Goal: Check status: Check status

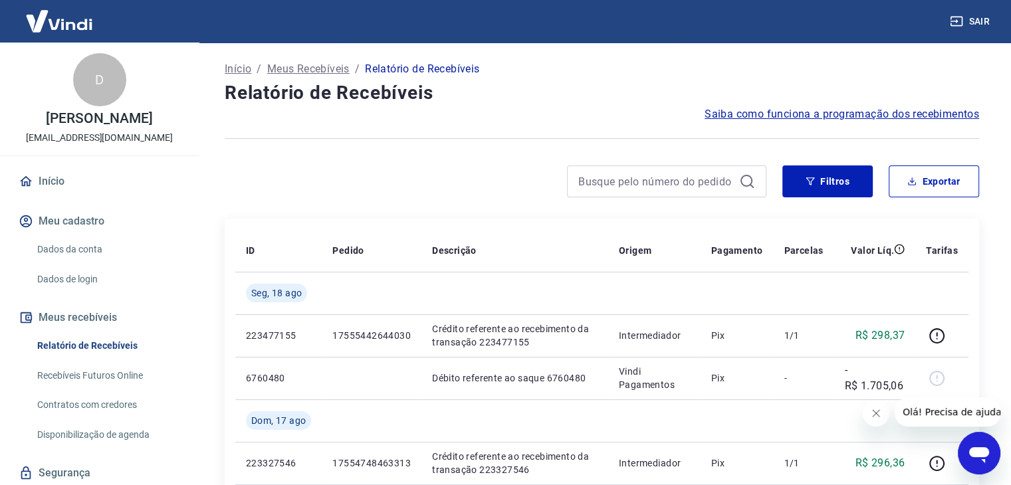
click at [869, 414] on button "Fechar mensagem da empresa" at bounding box center [876, 413] width 27 height 27
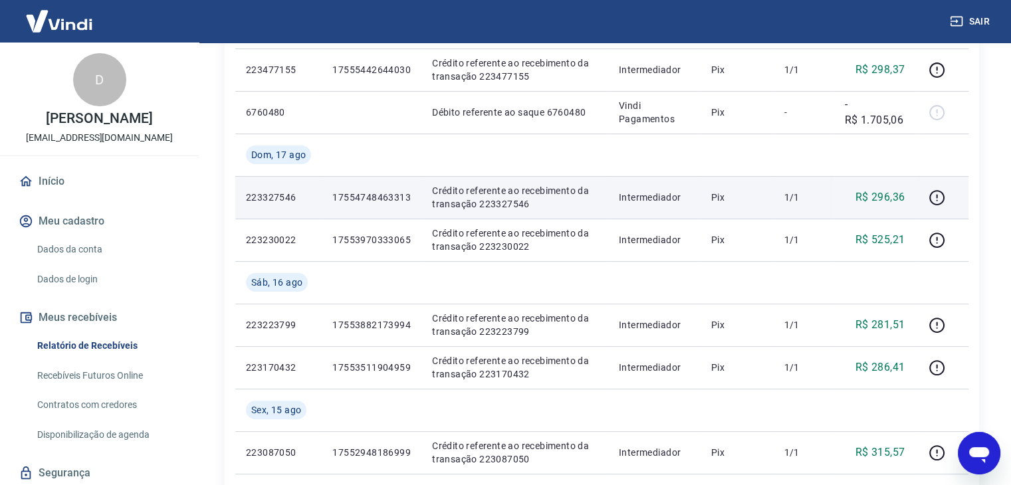
scroll to position [199, 0]
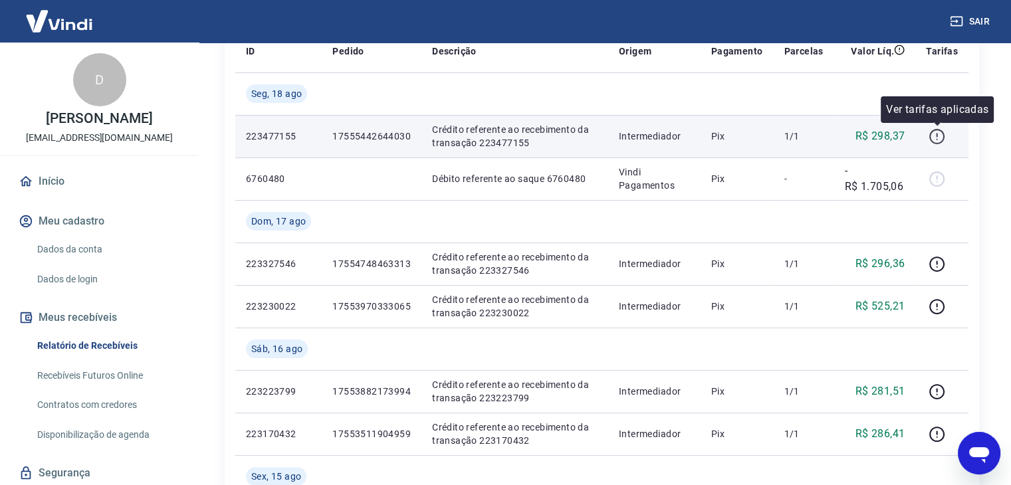
click at [941, 138] on icon "button" at bounding box center [937, 136] width 17 height 17
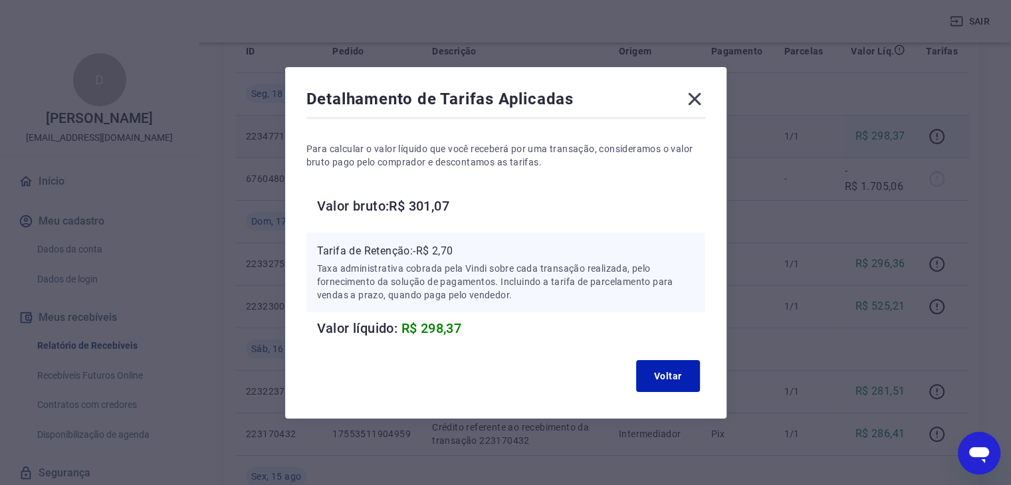
click at [700, 93] on icon at bounding box center [694, 98] width 21 height 21
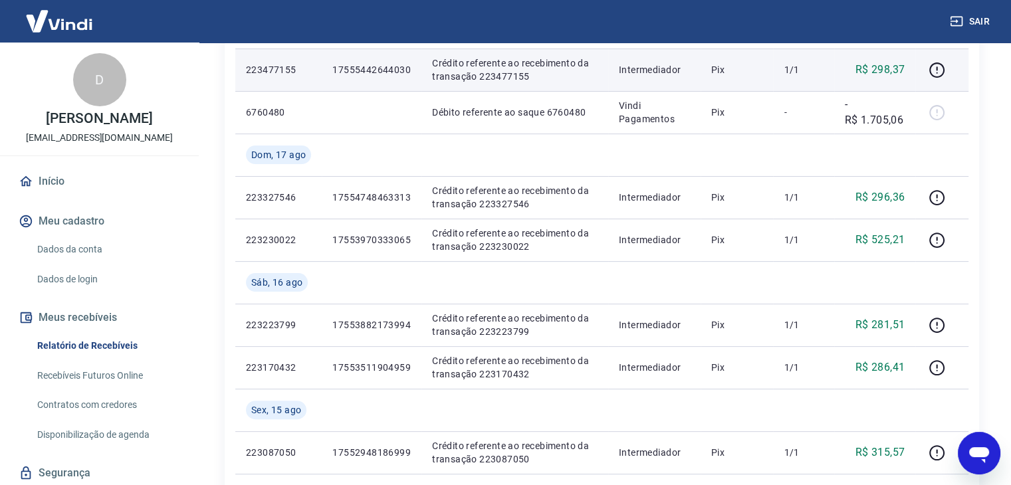
scroll to position [0, 0]
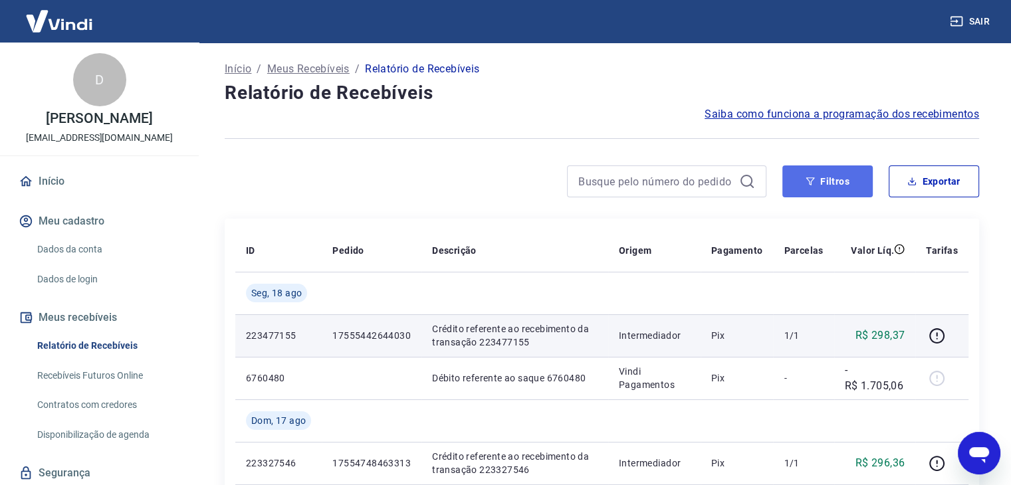
click at [856, 186] on button "Filtros" at bounding box center [828, 182] width 90 height 32
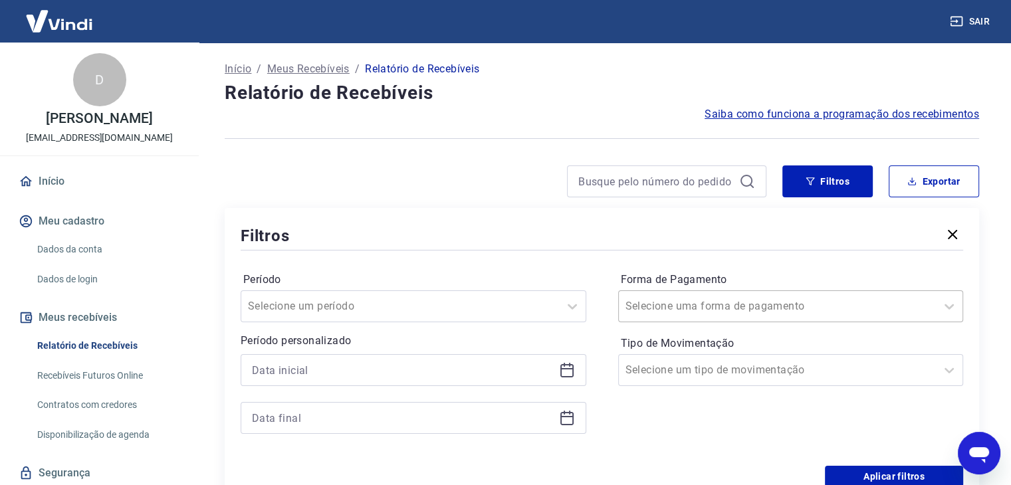
click at [642, 304] on input "Forma de Pagamento" at bounding box center [693, 307] width 134 height 16
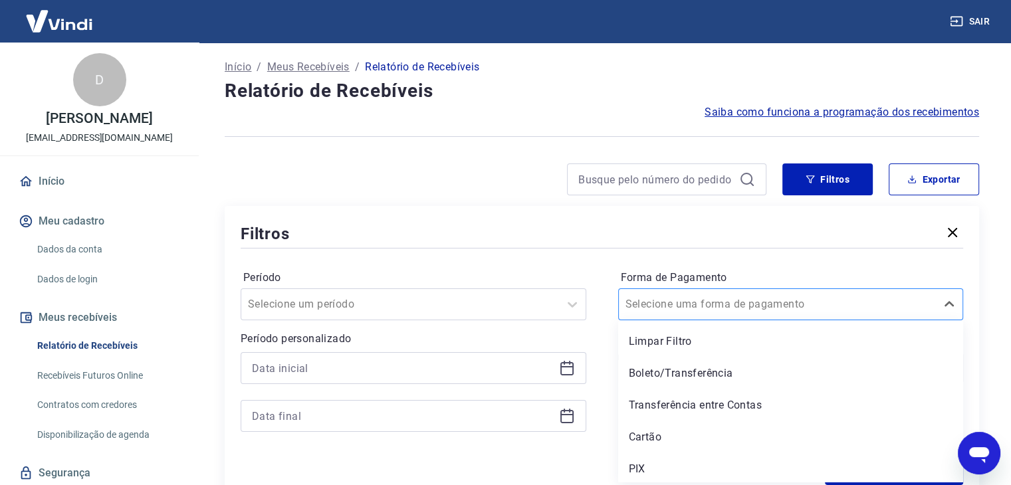
scroll to position [3, 0]
click at [650, 433] on div "Cartão" at bounding box center [791, 437] width 346 height 27
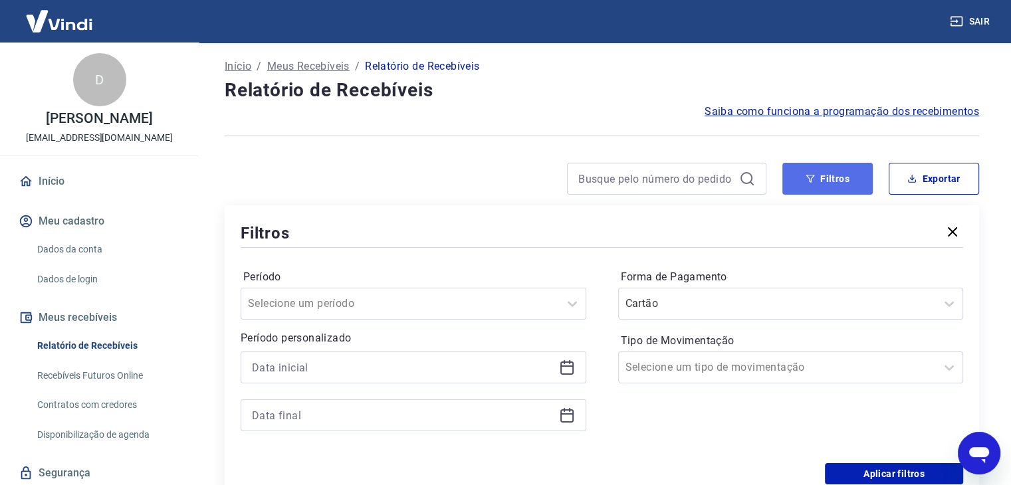
click at [807, 190] on button "Filtros" at bounding box center [828, 179] width 90 height 32
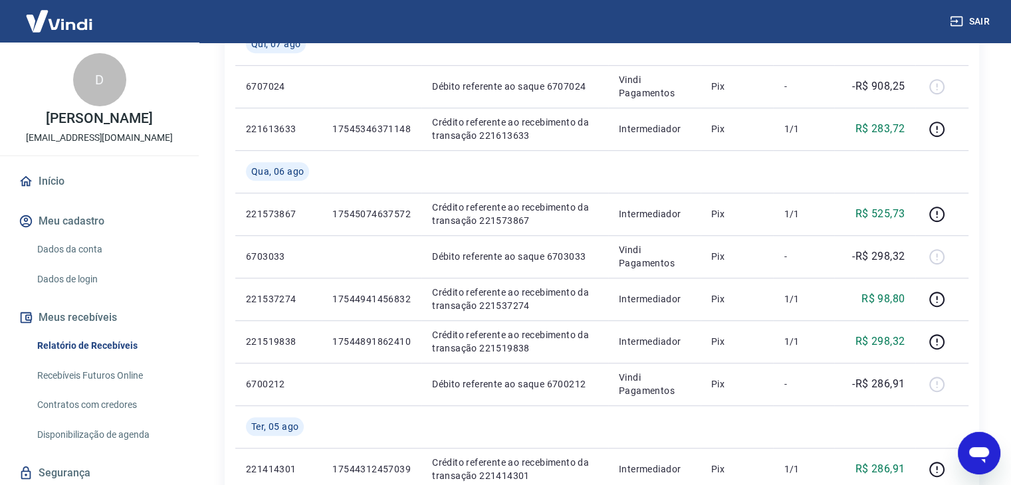
scroll to position [840, 0]
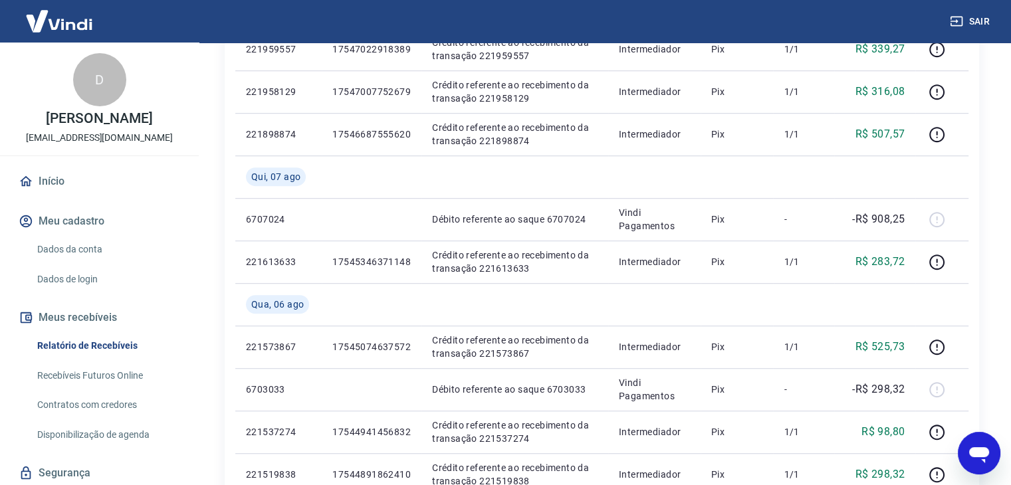
click at [46, 14] on img at bounding box center [59, 21] width 86 height 41
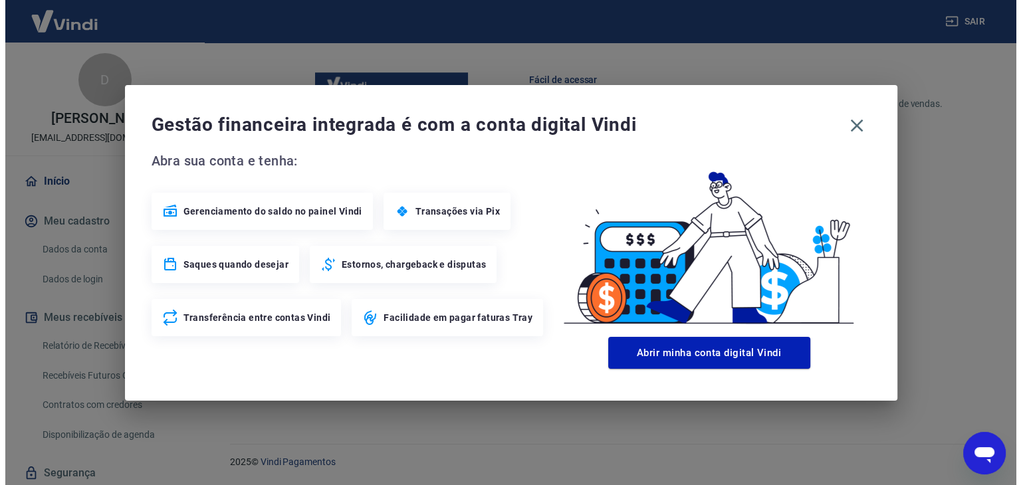
scroll to position [702, 0]
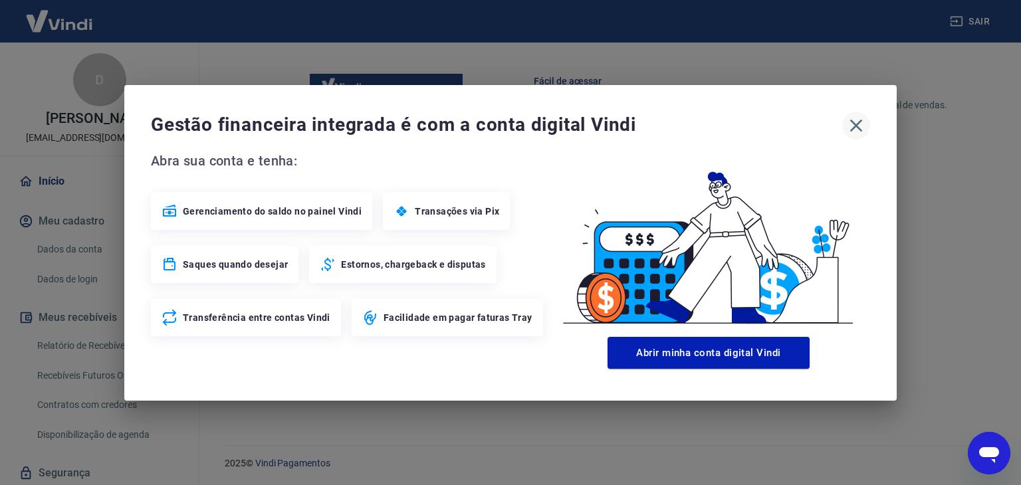
click at [854, 116] on icon "button" at bounding box center [856, 125] width 21 height 21
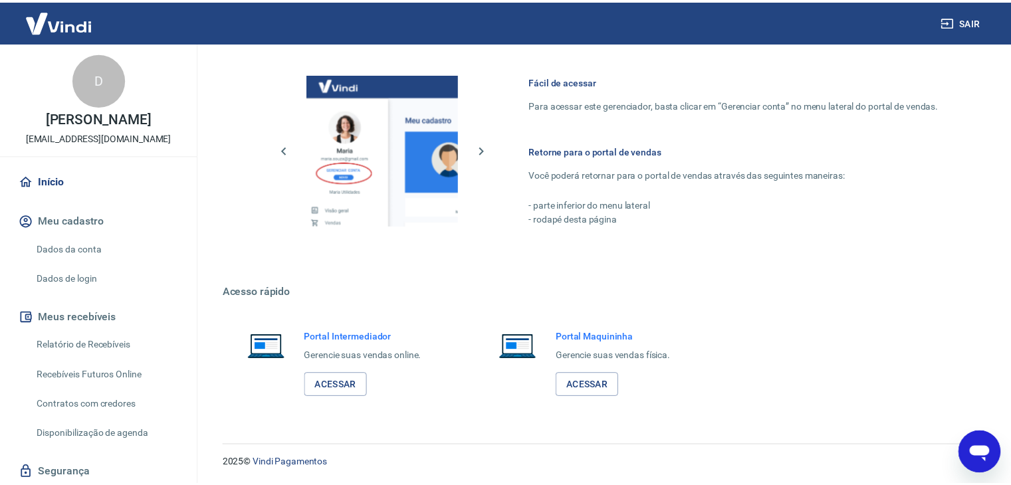
scroll to position [689, 0]
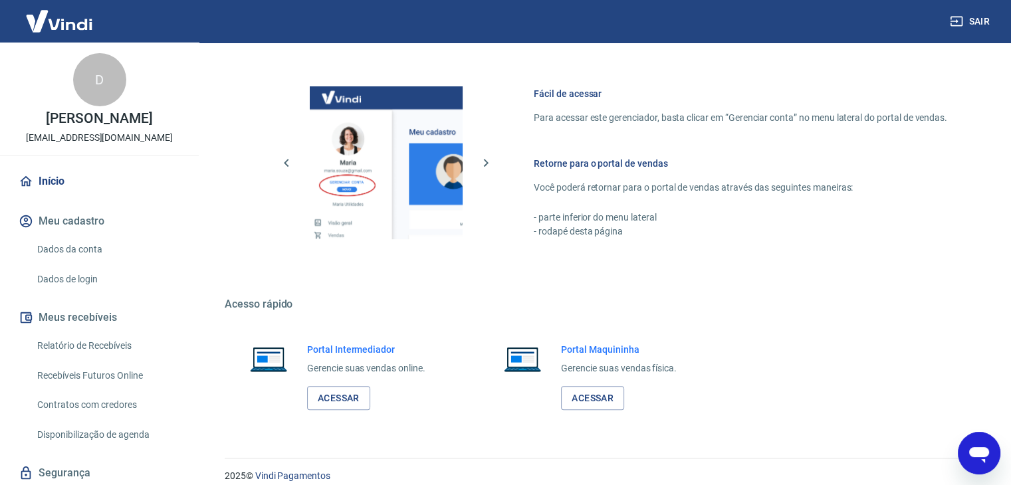
click at [72, 176] on link "Início" at bounding box center [99, 181] width 167 height 29
click at [95, 80] on div "D" at bounding box center [99, 79] width 53 height 53
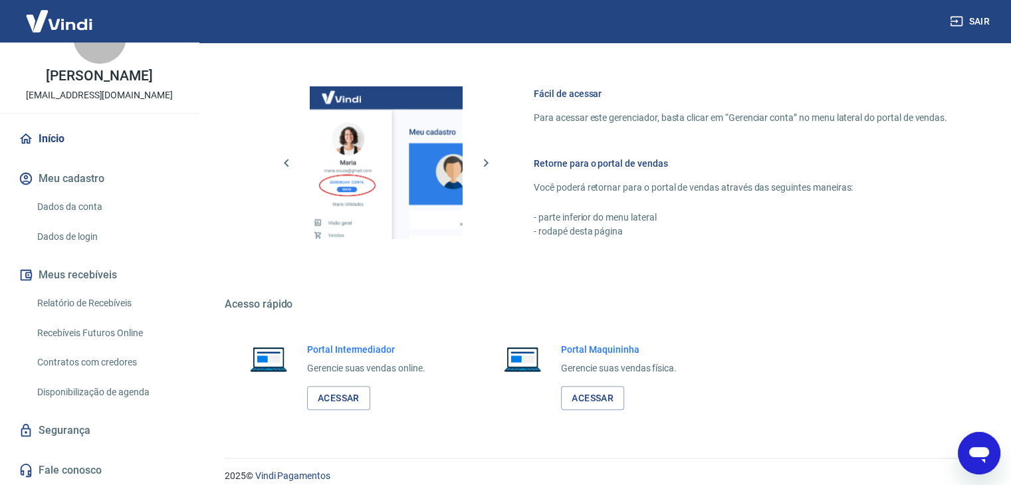
scroll to position [702, 0]
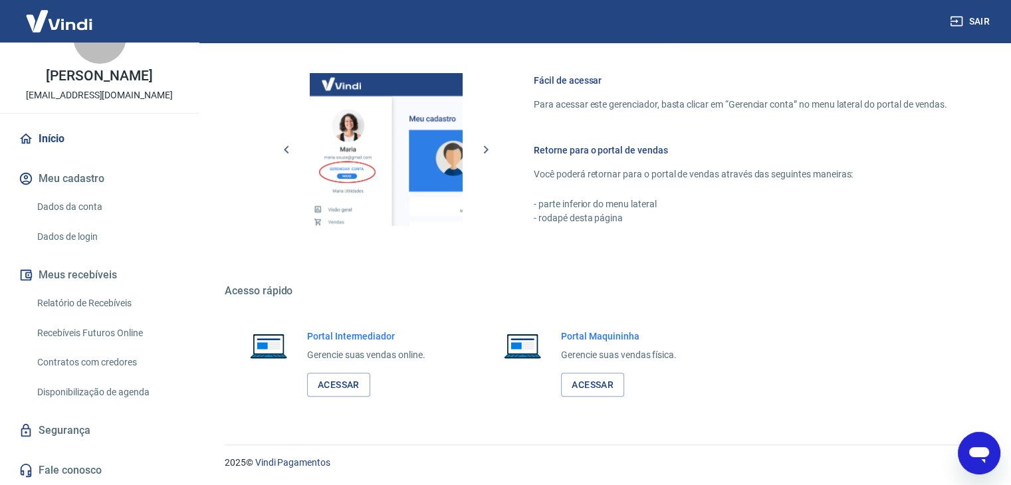
click at [84, 208] on link "Dados da conta" at bounding box center [107, 207] width 151 height 27
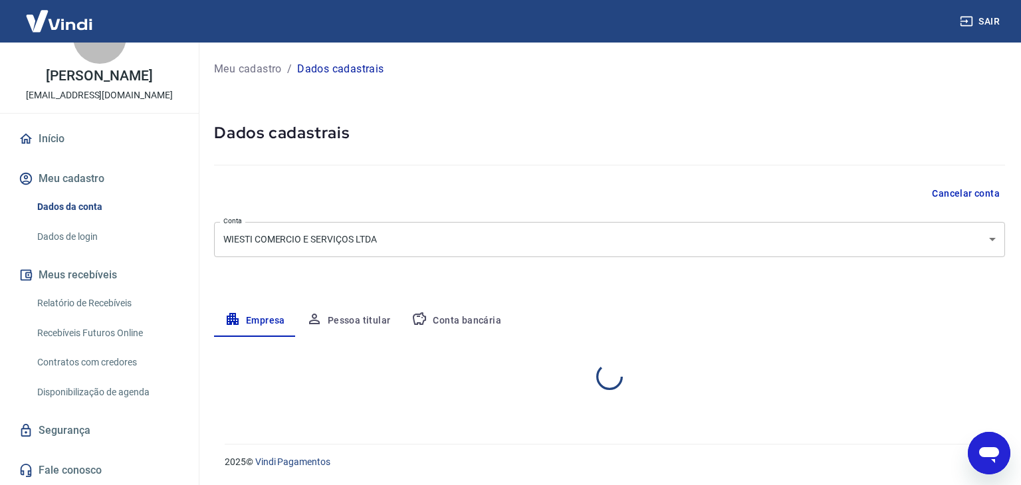
select select "RS"
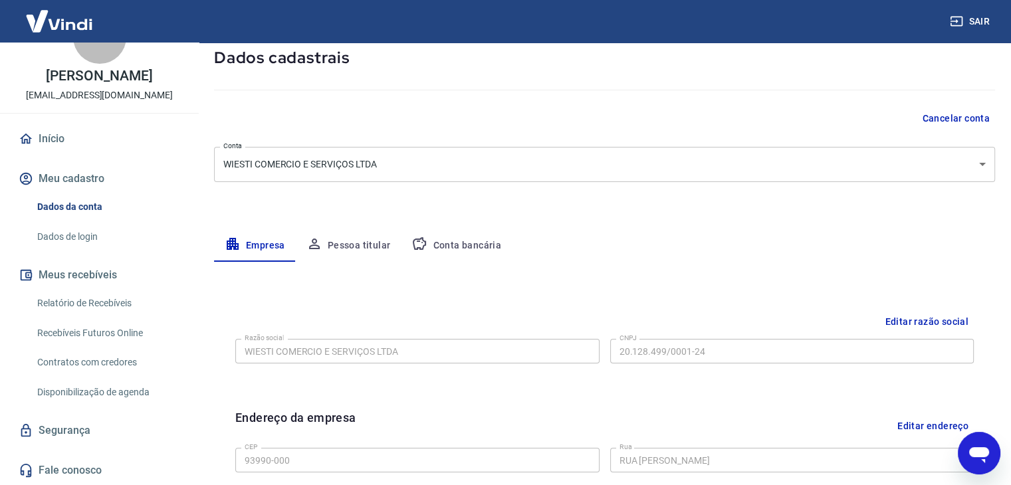
scroll to position [133, 0]
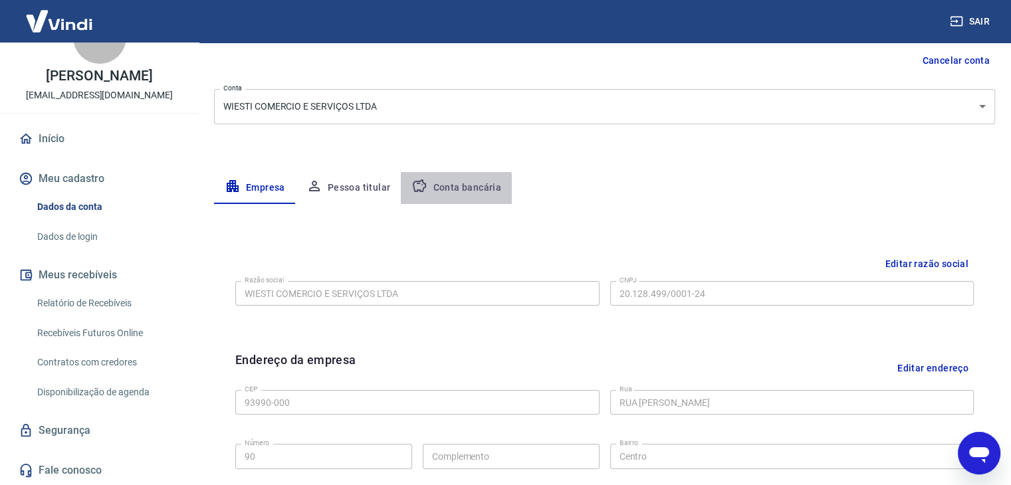
click at [452, 190] on button "Conta bancária" at bounding box center [456, 188] width 111 height 32
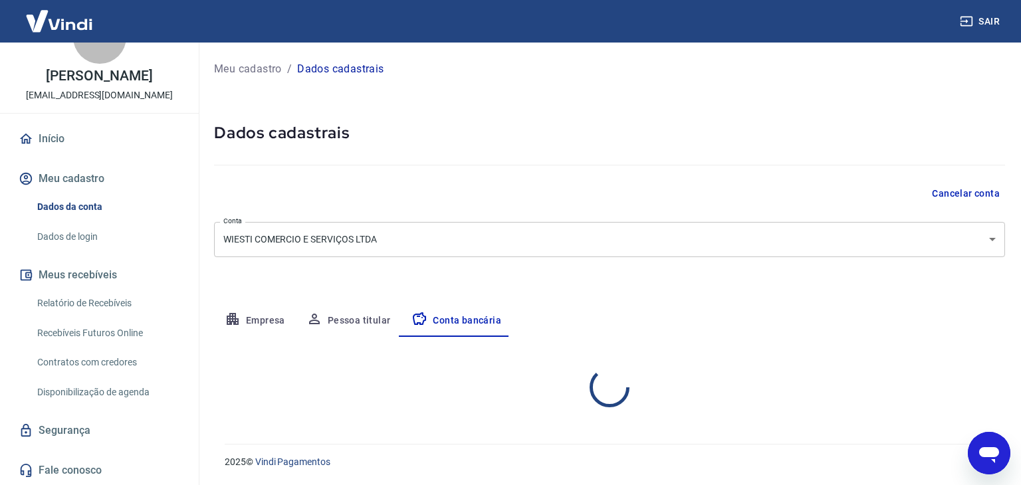
select select "1"
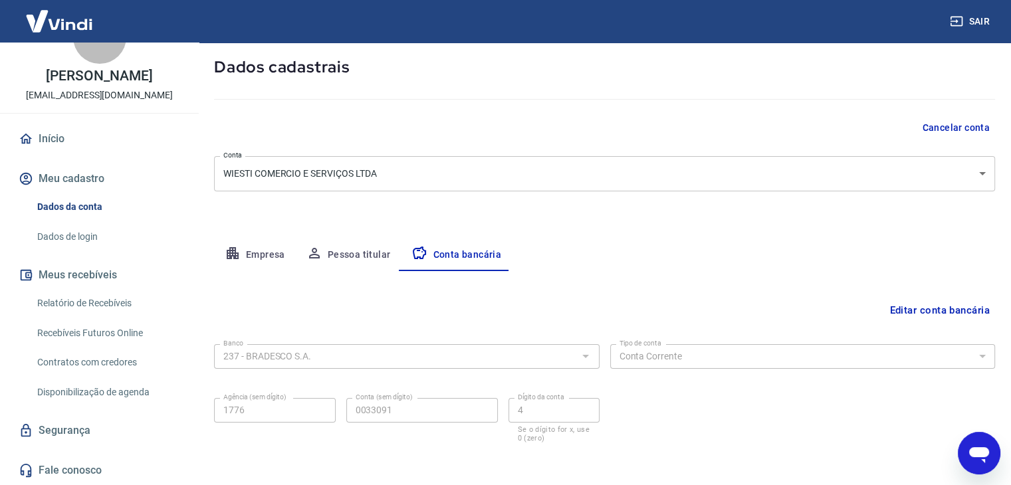
scroll to position [120, 0]
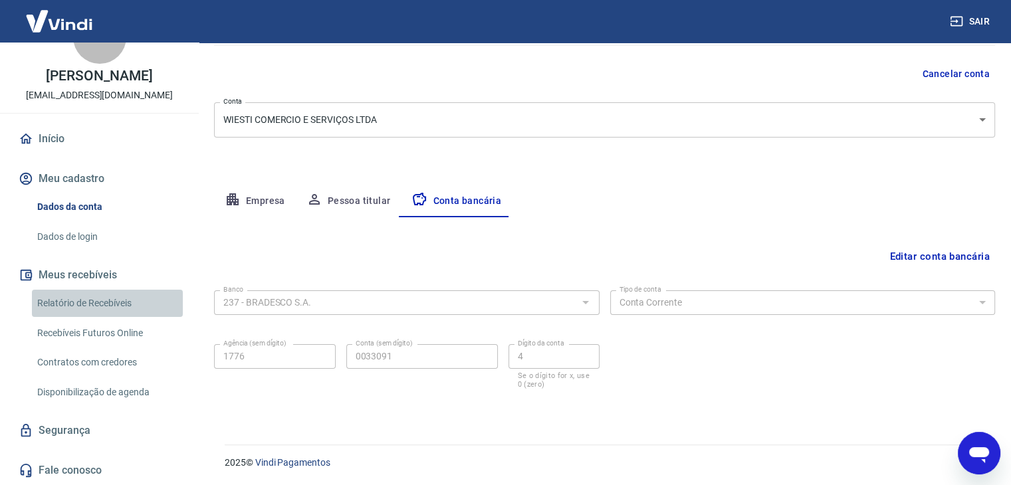
click at [111, 303] on link "Relatório de Recebíveis" at bounding box center [107, 303] width 151 height 27
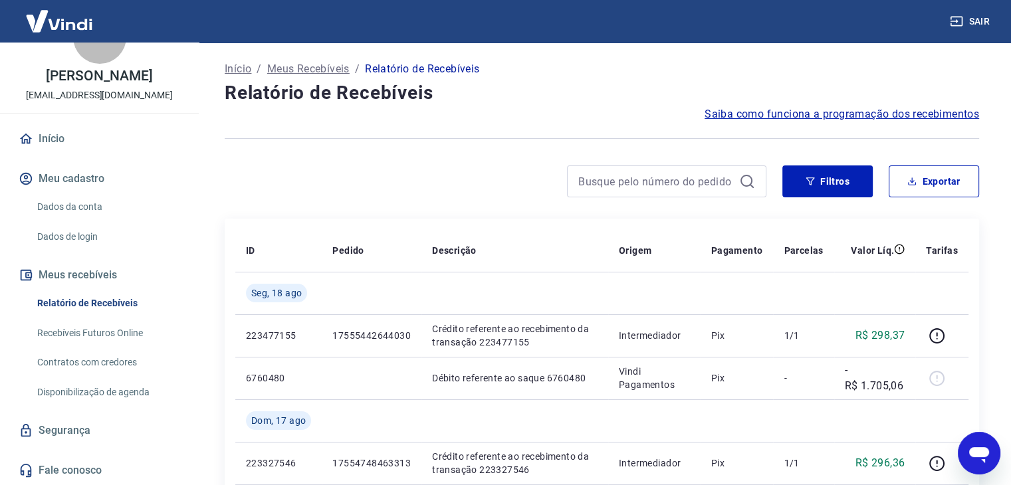
click at [120, 329] on link "Recebíveis Futuros Online" at bounding box center [107, 333] width 151 height 27
click at [59, 143] on link "Início" at bounding box center [99, 138] width 167 height 29
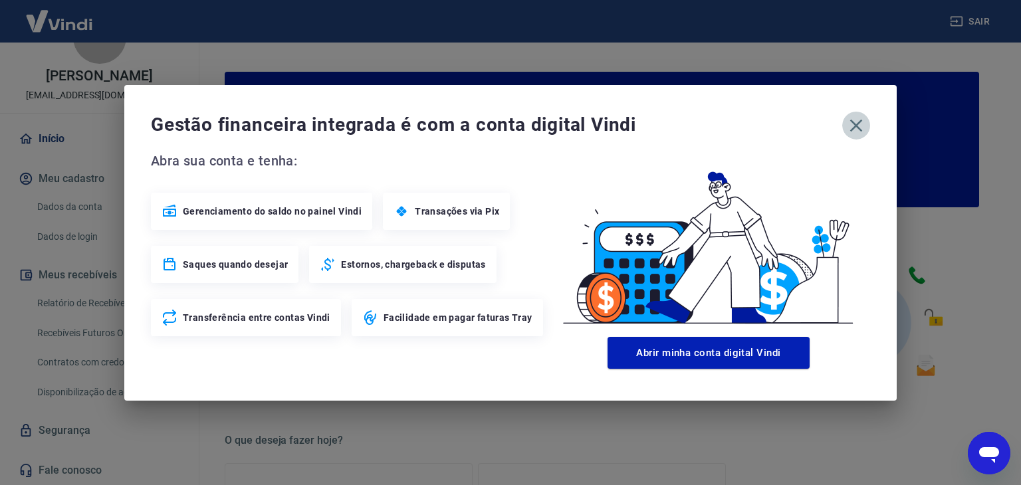
click at [869, 118] on div "Gestão financeira integrada é com a conta digital Vindi" at bounding box center [511, 126] width 720 height 28
click at [870, 117] on div "Gestão financeira integrada é com a conta digital Vindi" at bounding box center [511, 126] width 720 height 28
click at [868, 119] on button "button" at bounding box center [857, 126] width 28 height 28
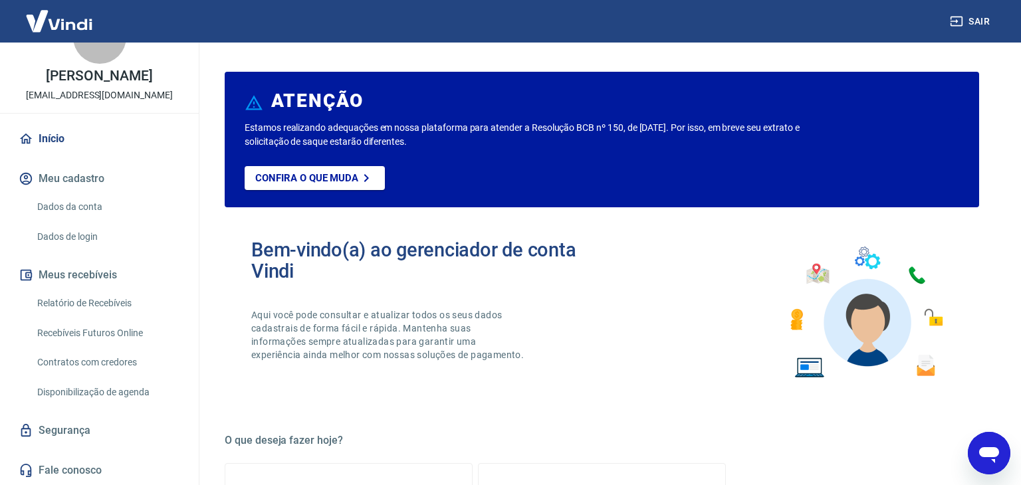
click at [862, 127] on div "Estamos realizando adequações em nossa plataforma para atender a Resolução BCB …" at bounding box center [602, 164] width 715 height 86
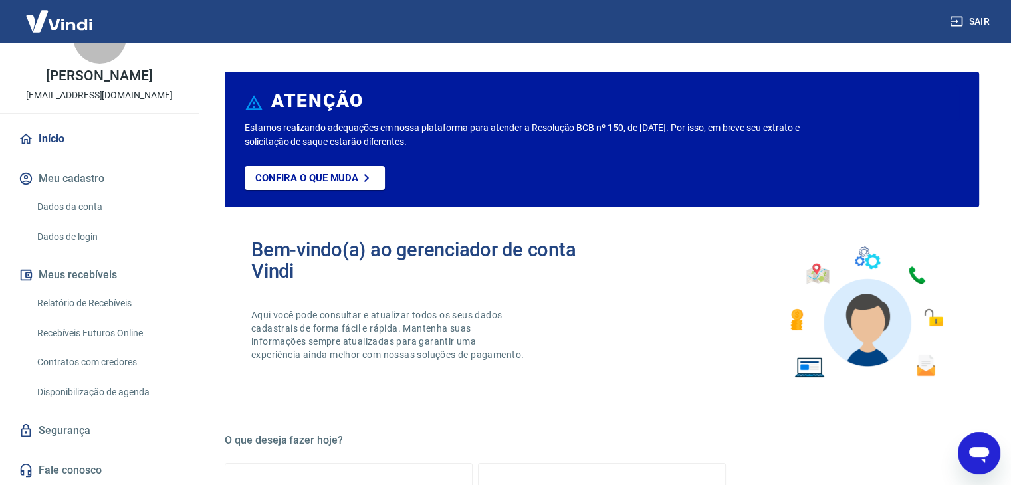
click at [77, 26] on img at bounding box center [59, 21] width 86 height 41
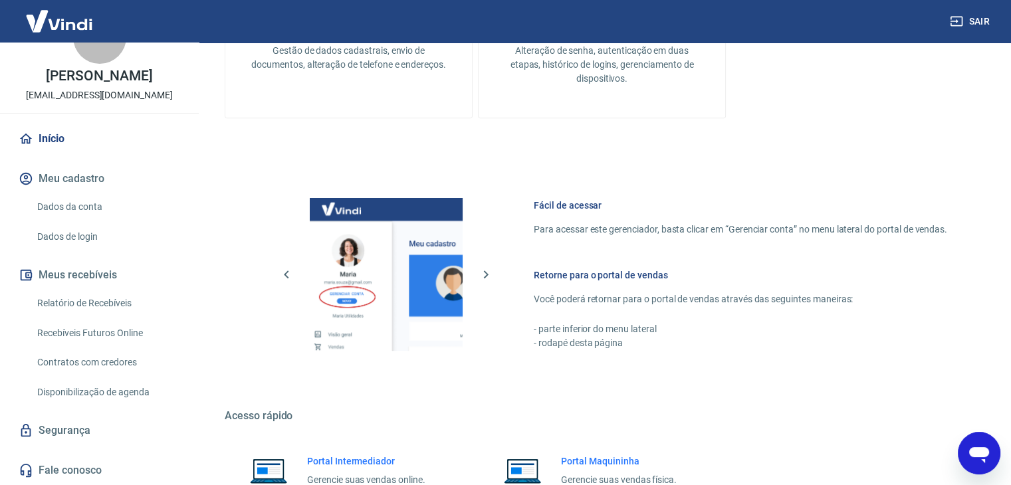
scroll to position [702, 0]
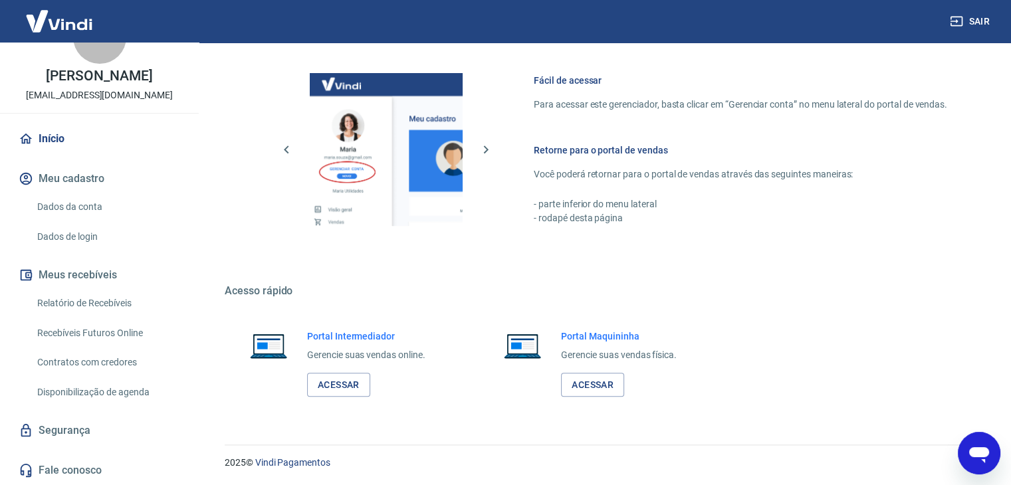
click at [57, 205] on link "Dados da conta" at bounding box center [107, 207] width 151 height 27
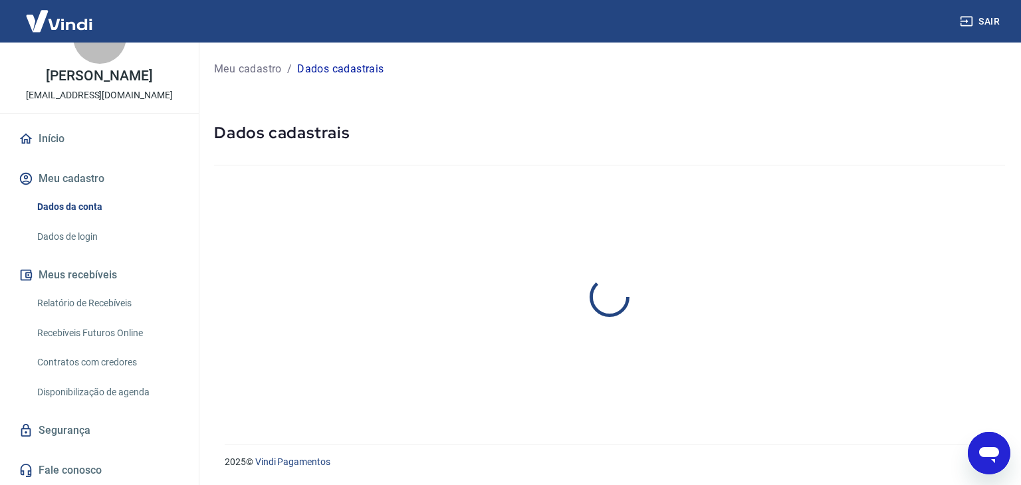
select select "RS"
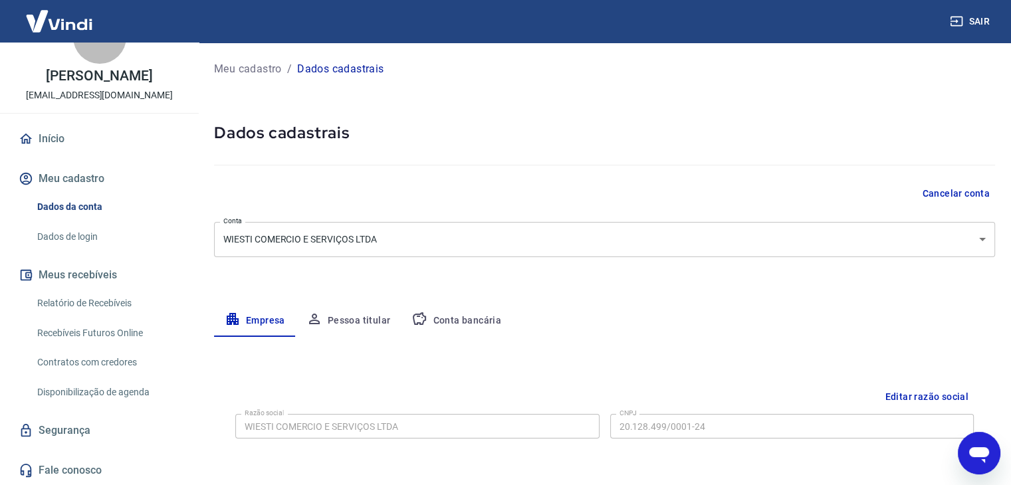
click at [459, 324] on button "Conta bancária" at bounding box center [456, 321] width 111 height 32
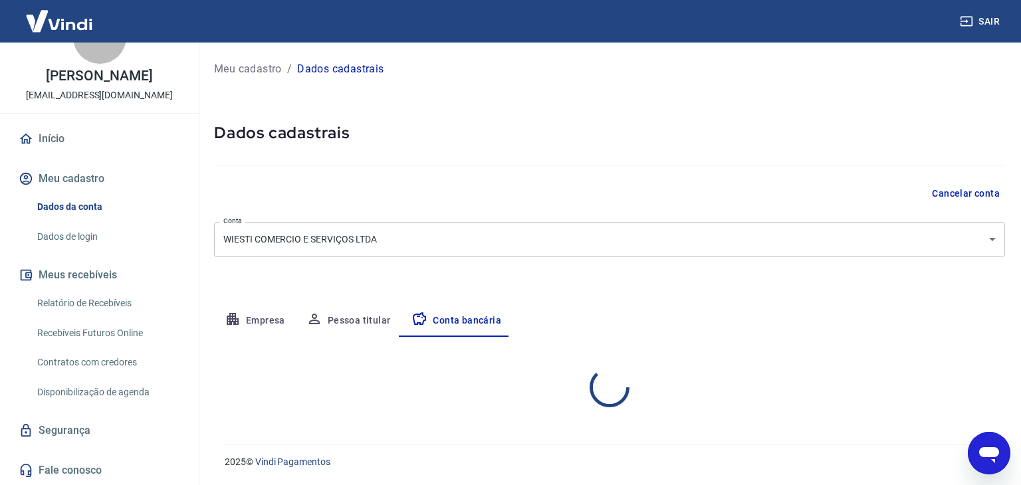
select select "1"
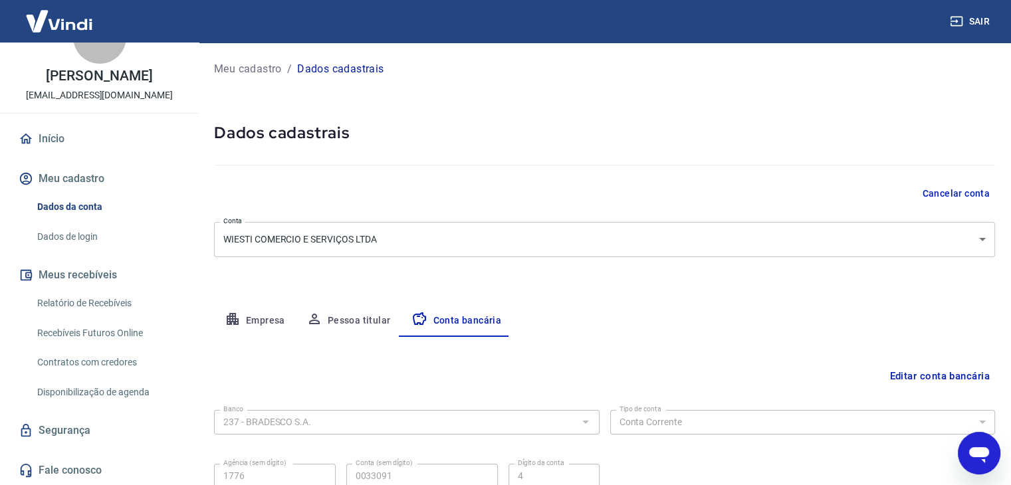
click at [374, 327] on button "Pessoa titular" at bounding box center [349, 321] width 106 height 32
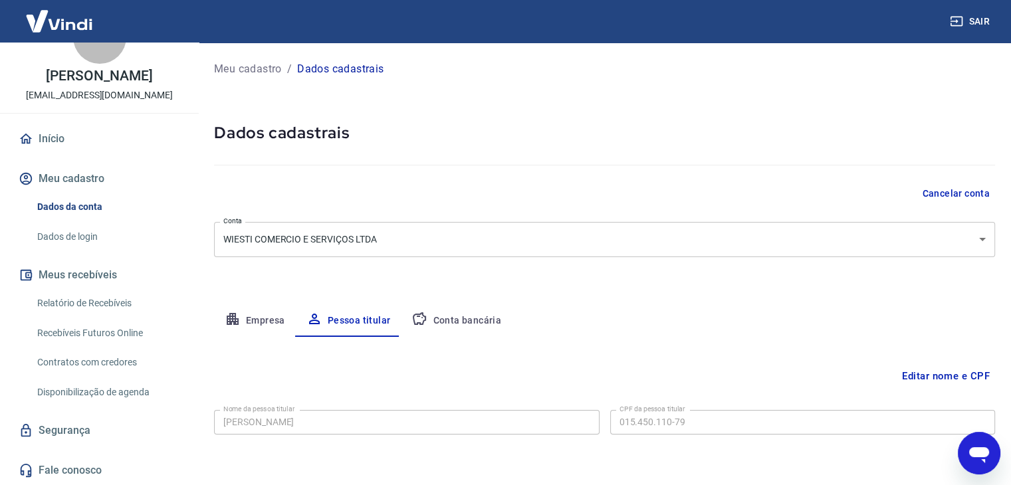
click at [287, 317] on button "Empresa" at bounding box center [255, 321] width 82 height 32
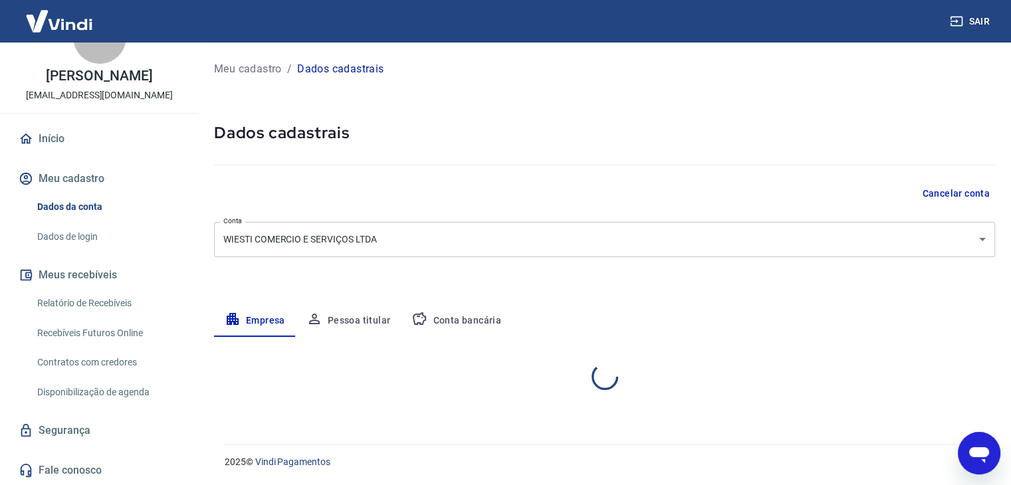
select select "RS"
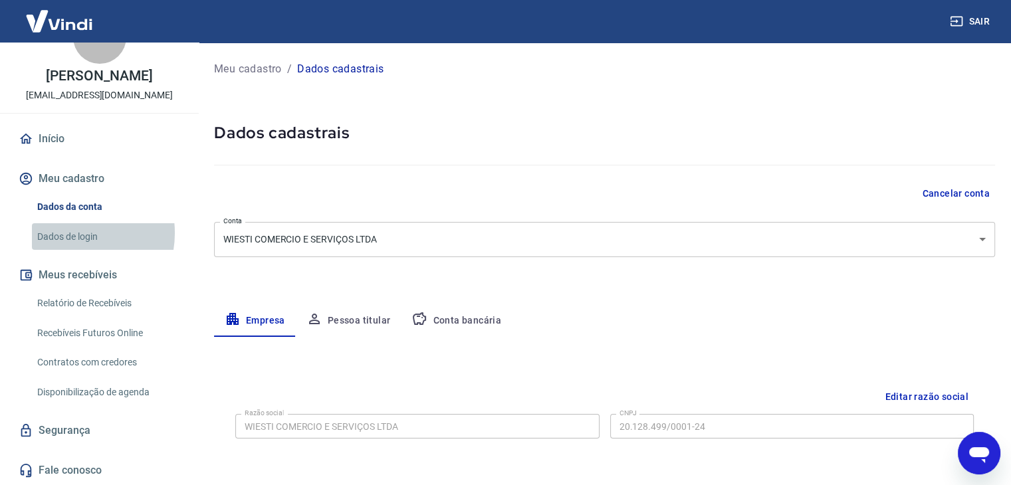
click at [73, 233] on link "Dados de login" at bounding box center [107, 236] width 151 height 27
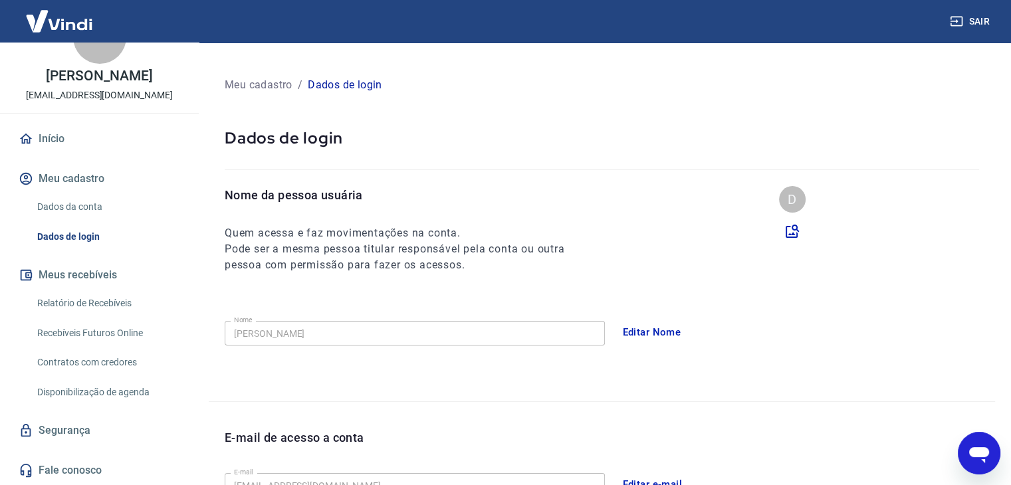
click at [106, 79] on p "[PERSON_NAME]" at bounding box center [99, 76] width 106 height 14
click at [99, 57] on div "D" at bounding box center [99, 37] width 53 height 53
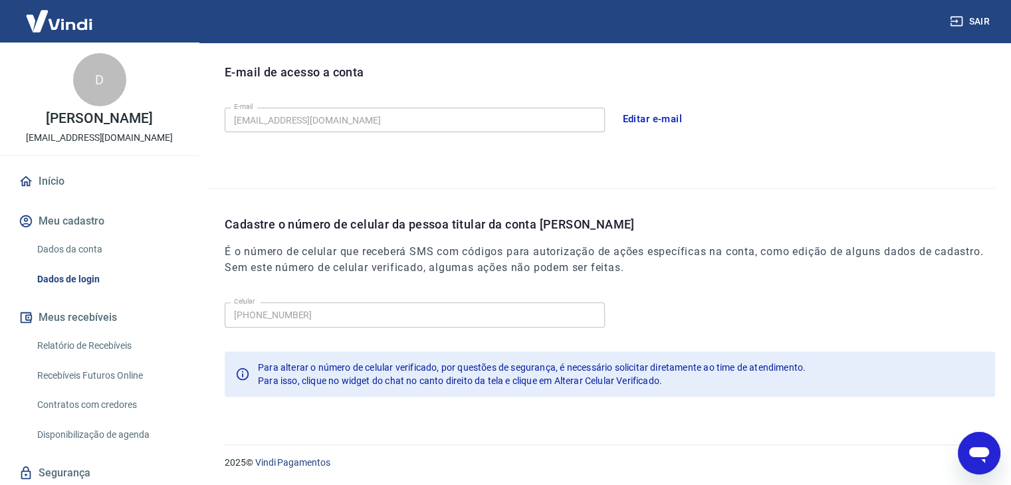
click at [83, 350] on link "Relatório de Recebíveis" at bounding box center [107, 345] width 151 height 27
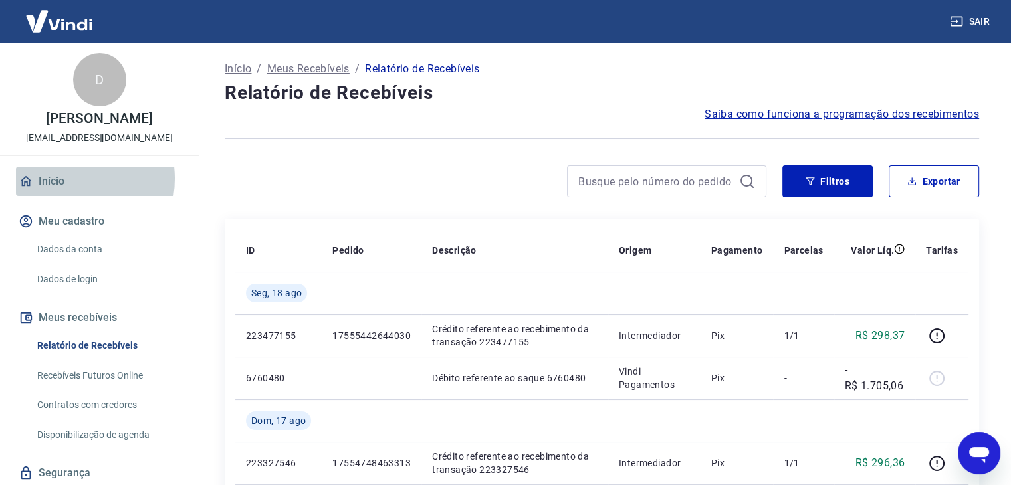
click at [64, 179] on link "Início" at bounding box center [99, 181] width 167 height 29
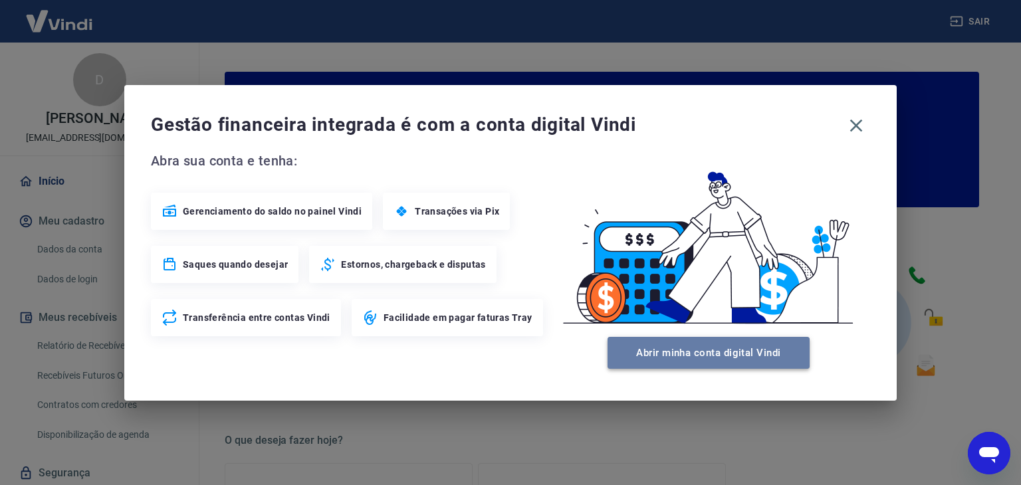
click at [737, 360] on button "Abrir minha conta digital Vindi" at bounding box center [709, 353] width 202 height 32
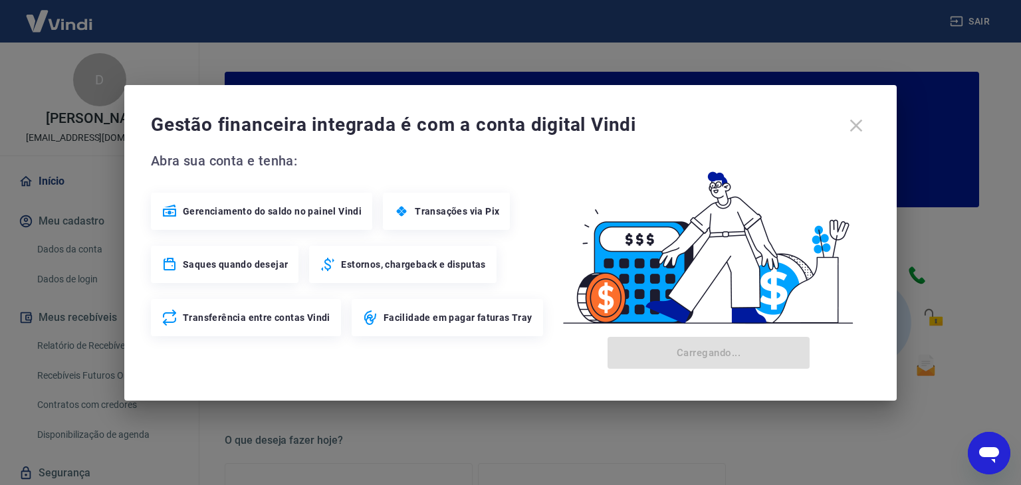
click at [859, 128] on div "Gestão financeira integrada é com a conta digital Vindi" at bounding box center [511, 126] width 720 height 28
click at [847, 124] on div "Gestão financeira integrada é com a conta digital Vindi" at bounding box center [511, 126] width 720 height 28
click at [725, 35] on div "Gestão financeira integrada é com a conta digital Vindi Abra sua conta e tenha:…" at bounding box center [510, 242] width 1021 height 485
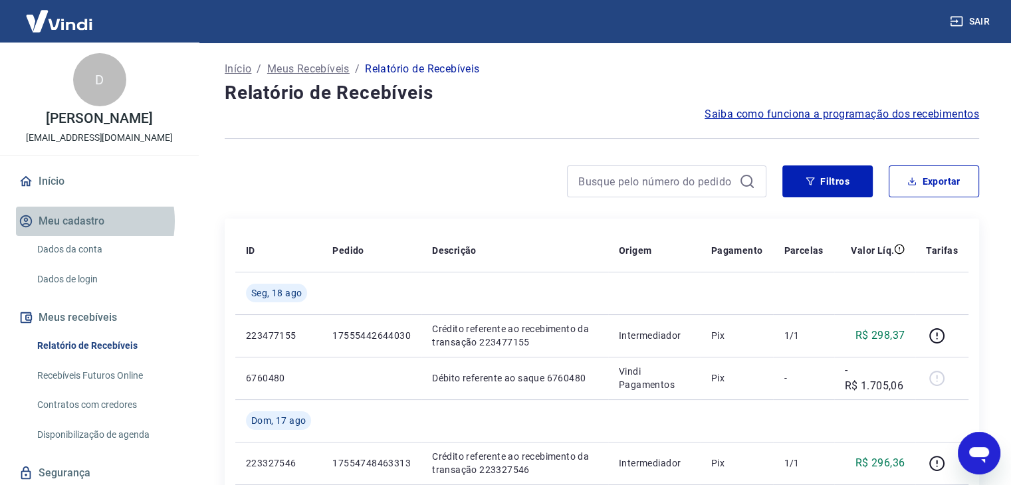
click at [74, 221] on button "Meu cadastro" at bounding box center [99, 221] width 167 height 29
click at [236, 65] on p "Início" at bounding box center [238, 69] width 27 height 16
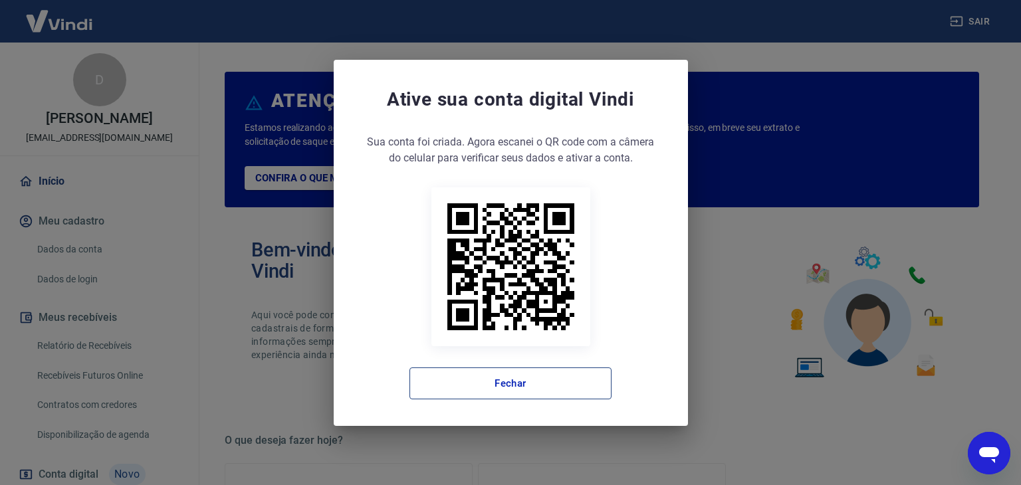
click at [579, 392] on button "Fechar" at bounding box center [511, 384] width 202 height 32
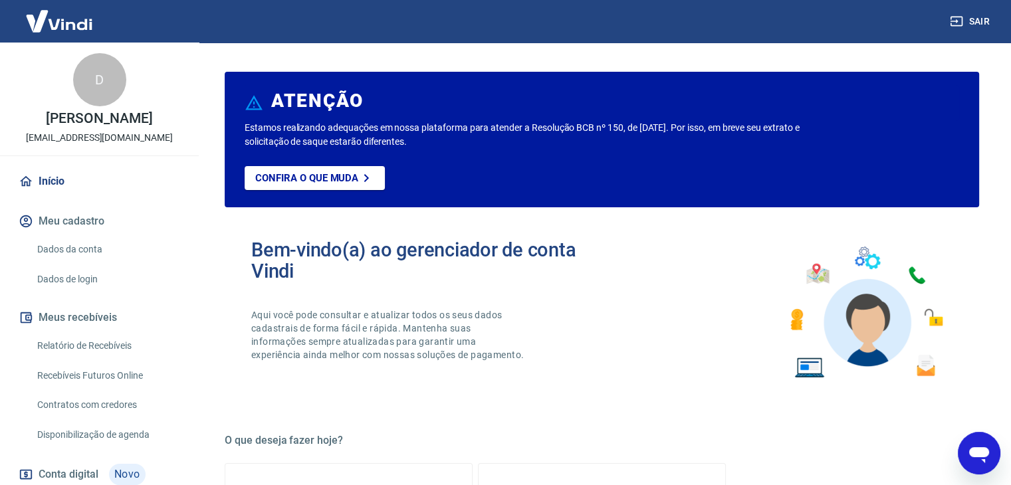
click at [86, 249] on link "Dados da conta" at bounding box center [107, 249] width 151 height 27
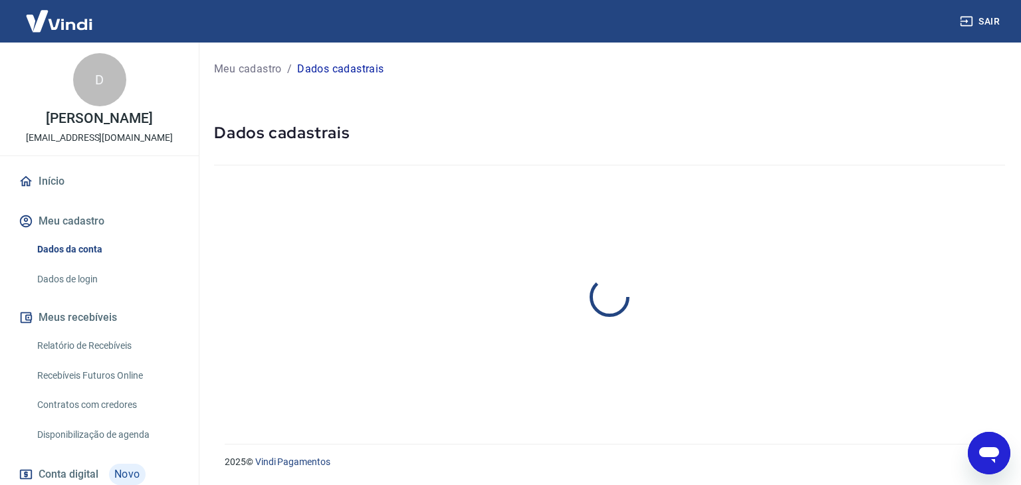
select select "RS"
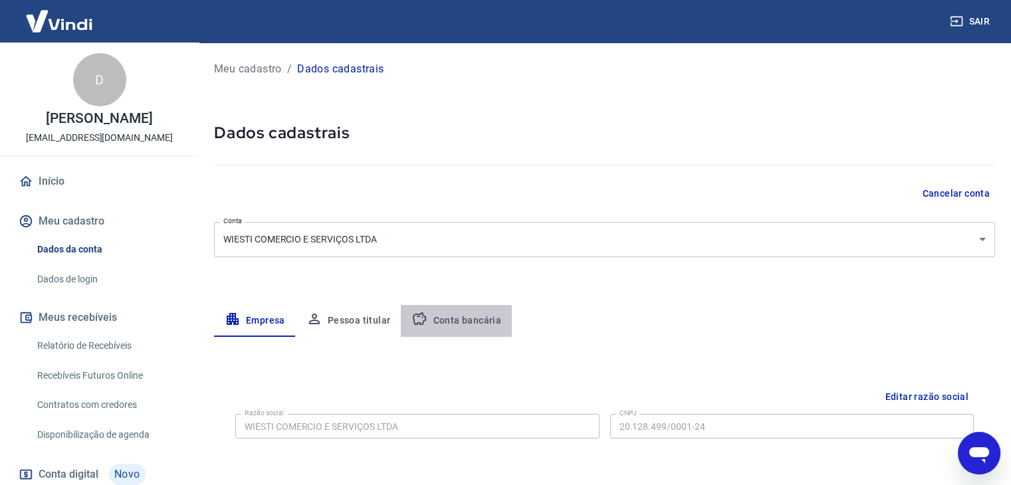
click at [454, 315] on button "Conta bancária" at bounding box center [456, 321] width 111 height 32
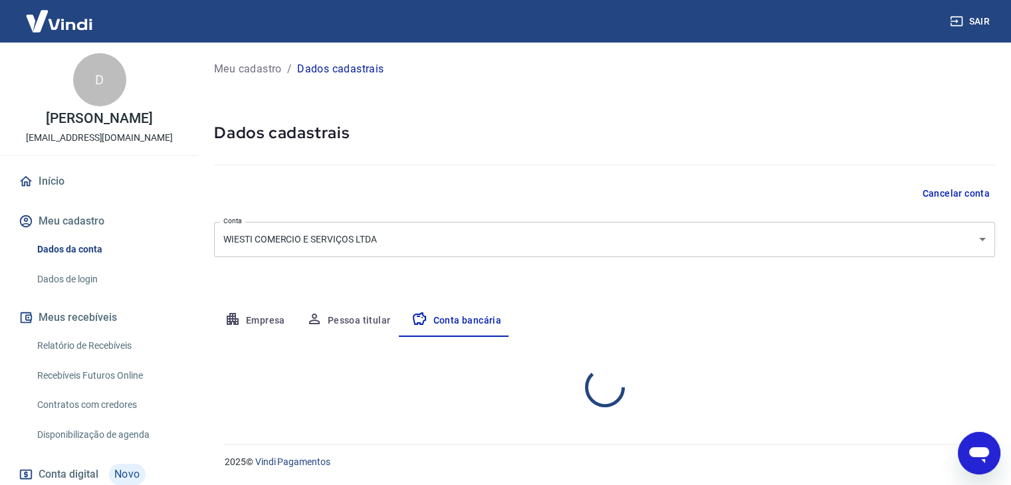
select select "1"
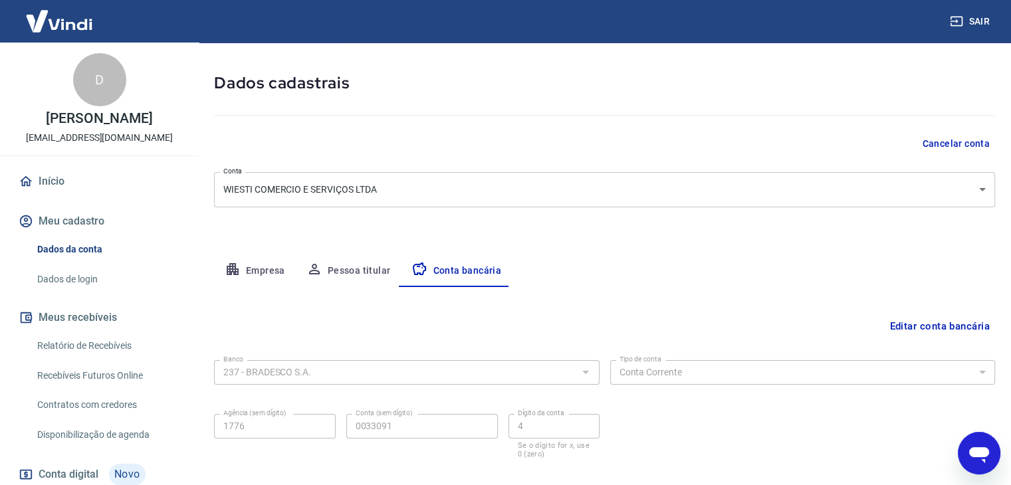
scroll to position [120, 0]
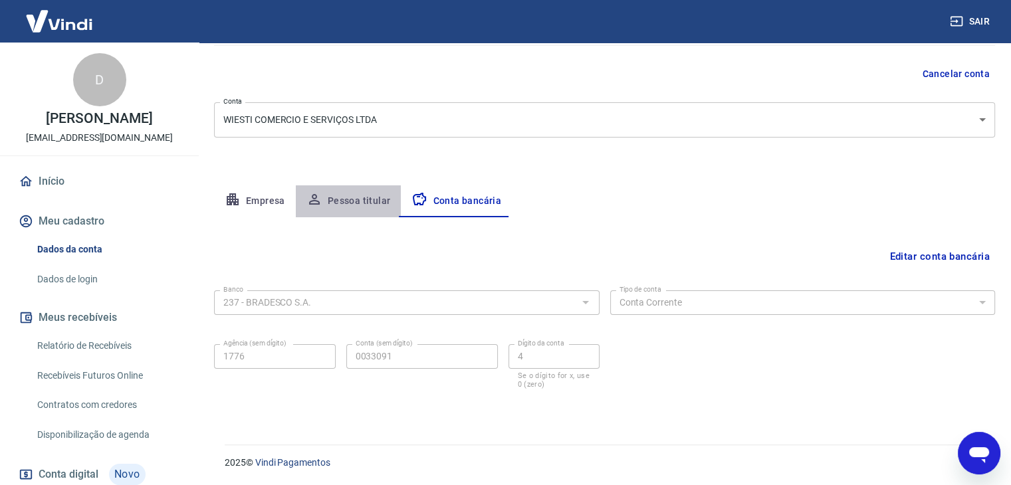
click at [348, 208] on button "Pessoa titular" at bounding box center [349, 202] width 106 height 32
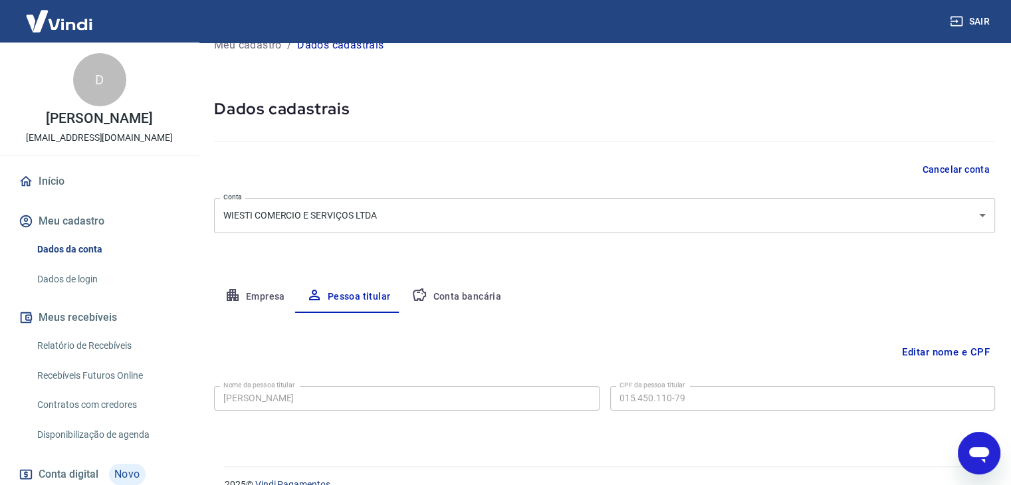
scroll to position [46, 0]
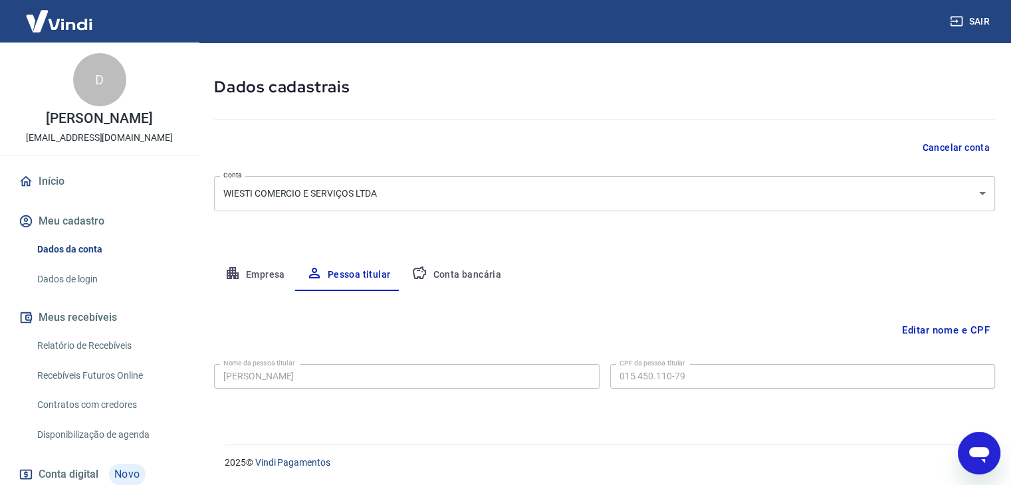
click at [241, 267] on button "Empresa" at bounding box center [255, 275] width 82 height 32
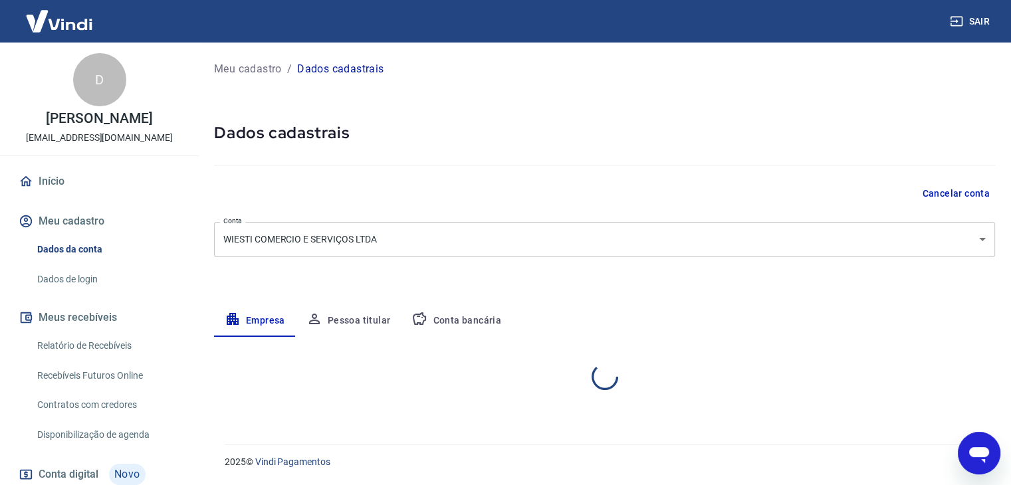
scroll to position [0, 0]
select select "RS"
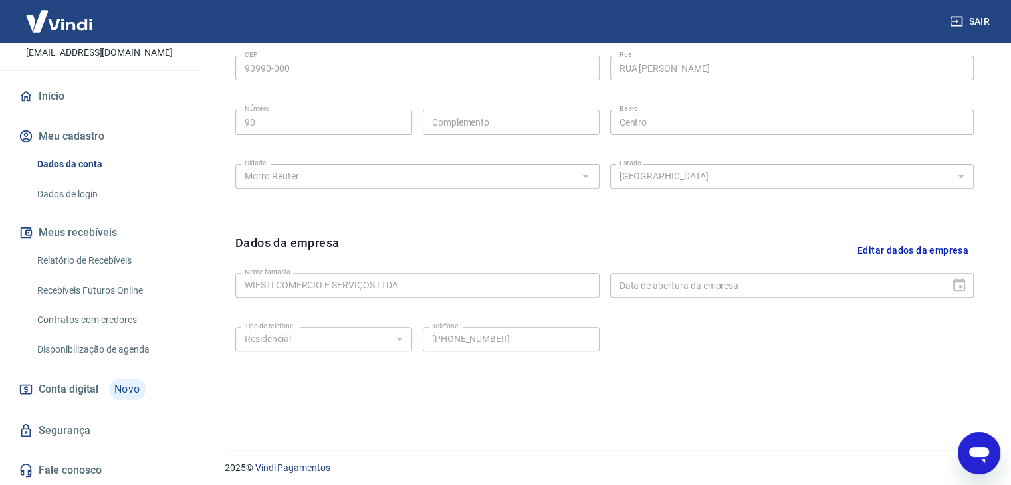
scroll to position [473, 0]
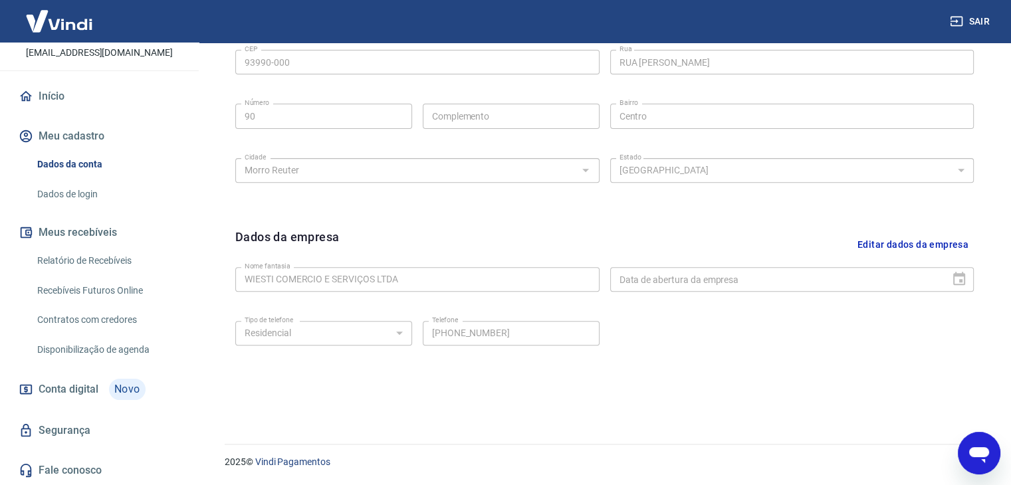
click at [94, 388] on span "Conta digital" at bounding box center [69, 389] width 60 height 19
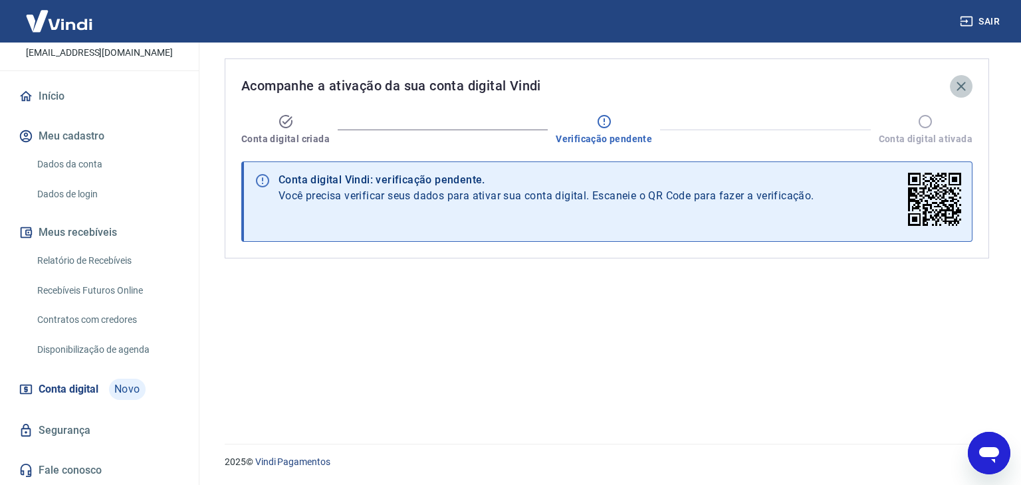
click at [960, 86] on icon "button" at bounding box center [961, 86] width 9 height 9
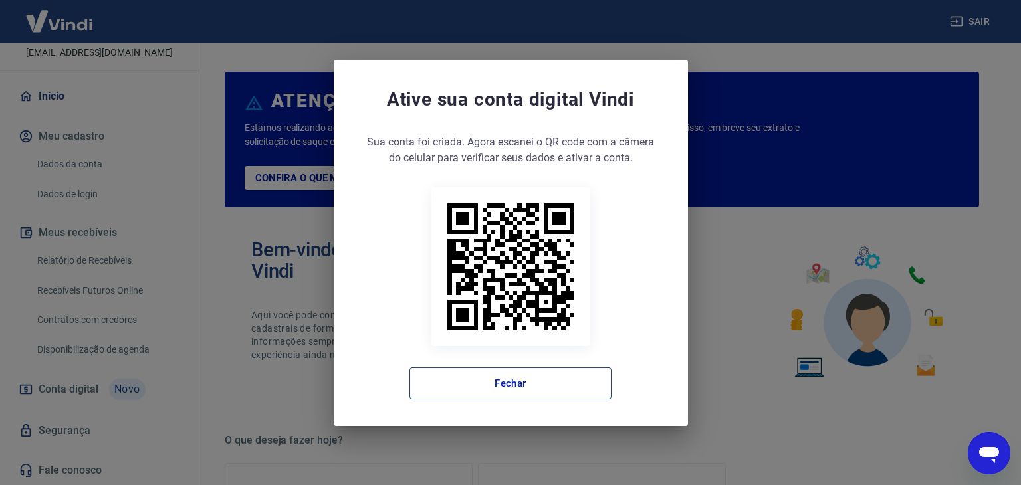
click at [509, 385] on button "Fechar" at bounding box center [511, 384] width 202 height 32
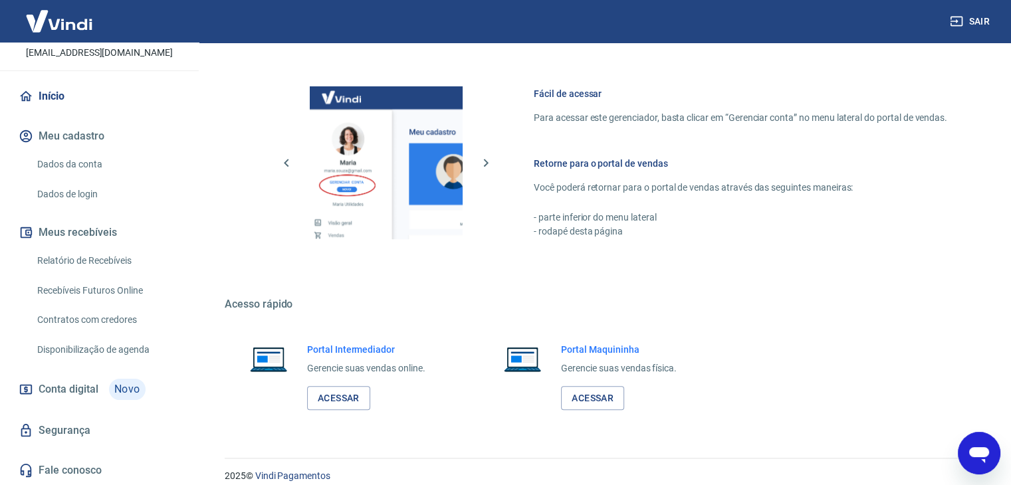
scroll to position [702, 0]
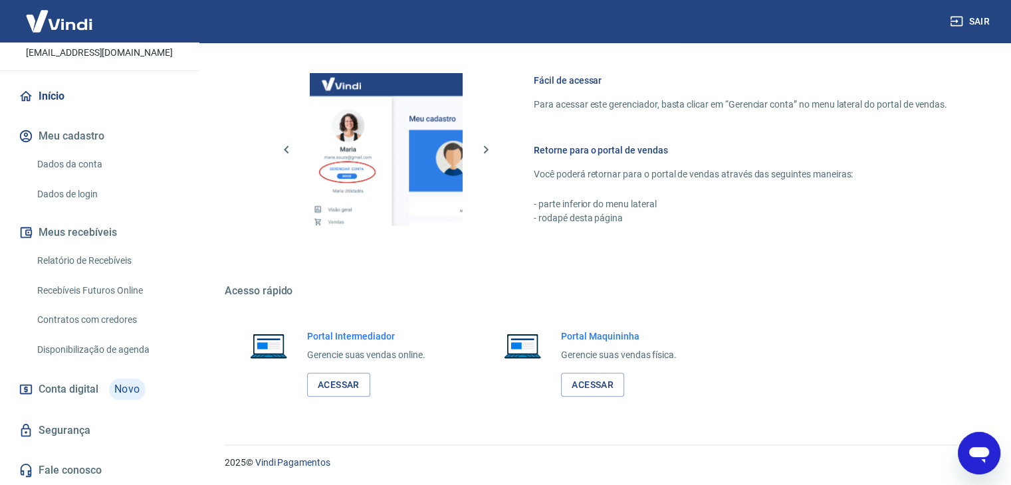
click at [57, 90] on link "Início" at bounding box center [99, 96] width 167 height 29
click at [93, 166] on link "Dados da conta" at bounding box center [107, 164] width 151 height 27
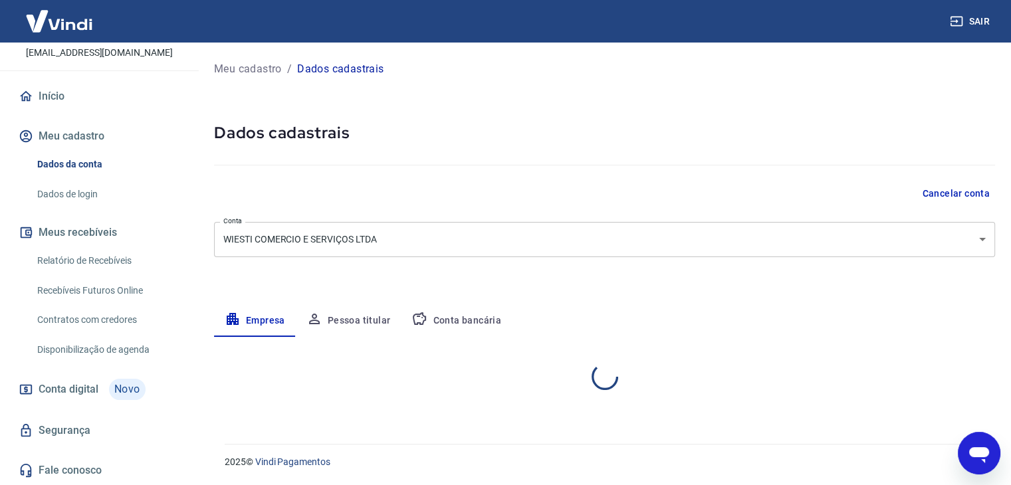
select select "RS"
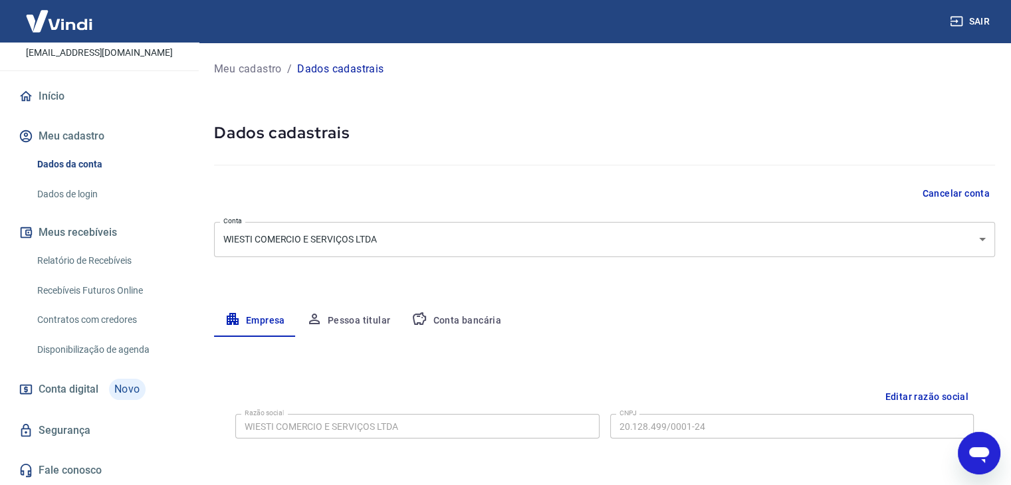
click at [86, 27] on img at bounding box center [59, 21] width 86 height 41
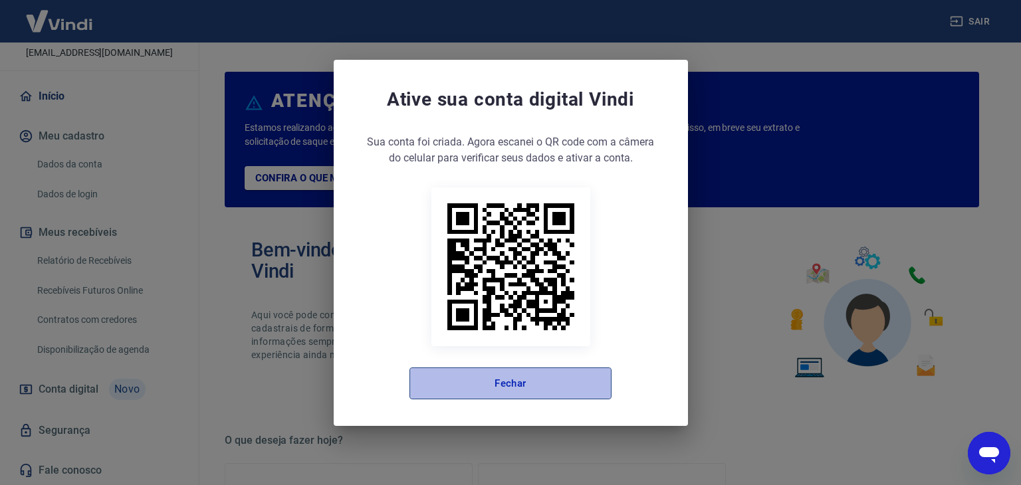
click at [515, 391] on button "Fechar" at bounding box center [511, 384] width 202 height 32
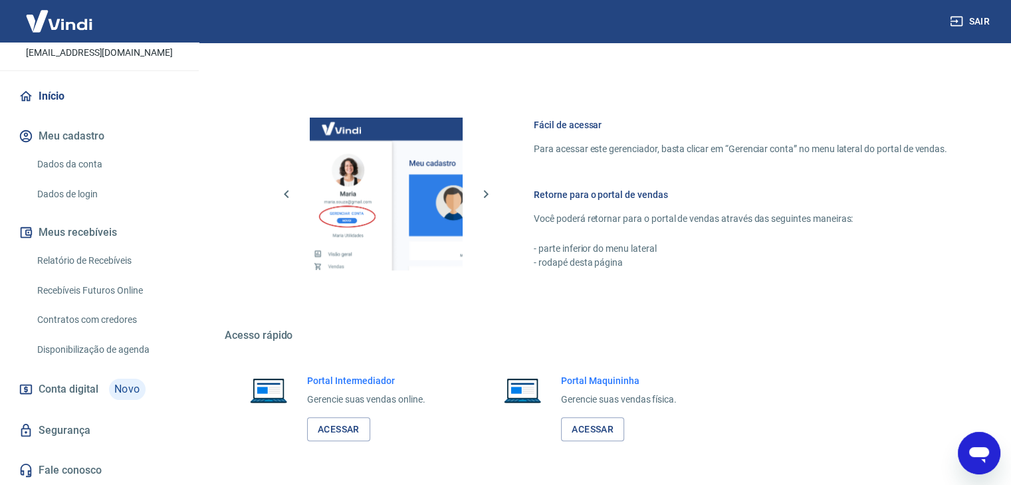
scroll to position [702, 0]
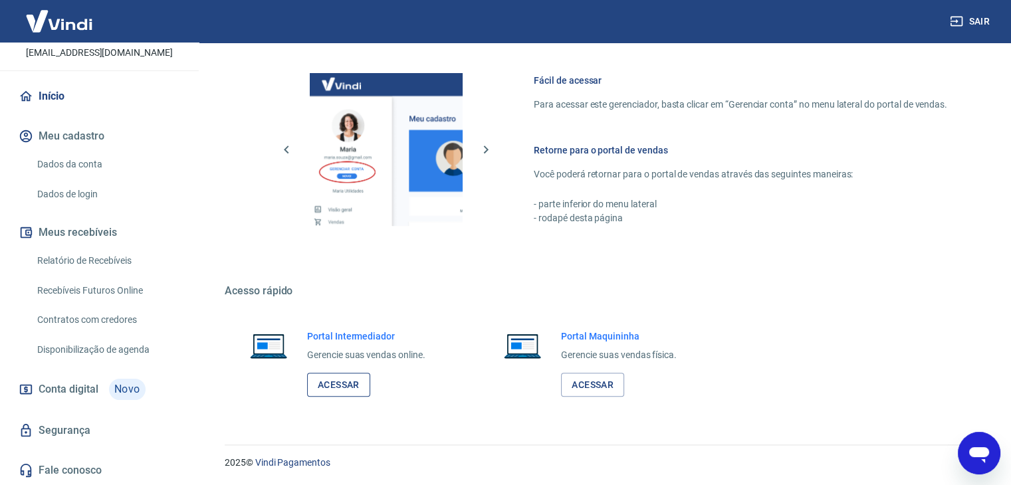
click at [348, 382] on link "Acessar" at bounding box center [338, 385] width 63 height 25
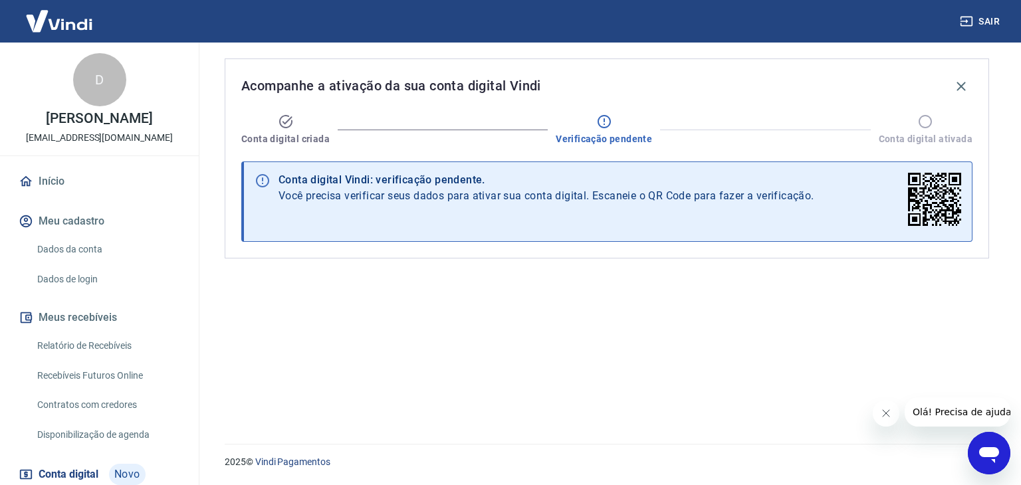
click at [884, 415] on icon "Fechar mensagem da empresa" at bounding box center [885, 413] width 7 height 7
click at [964, 84] on icon "button" at bounding box center [961, 86] width 9 height 9
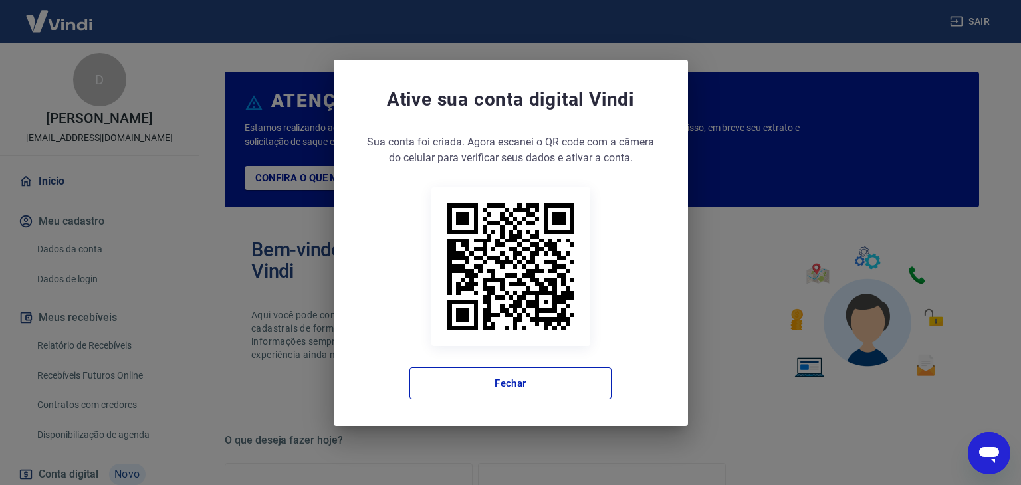
click at [568, 38] on div "Ative sua conta digital Vindi Sua conta foi criada. Agora clique no botão abaix…" at bounding box center [510, 242] width 1021 height 485
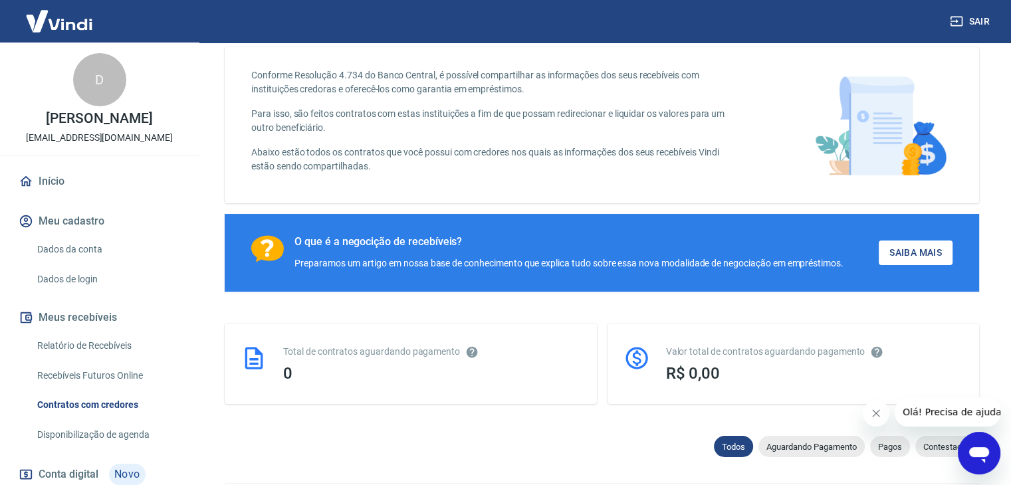
scroll to position [66, 0]
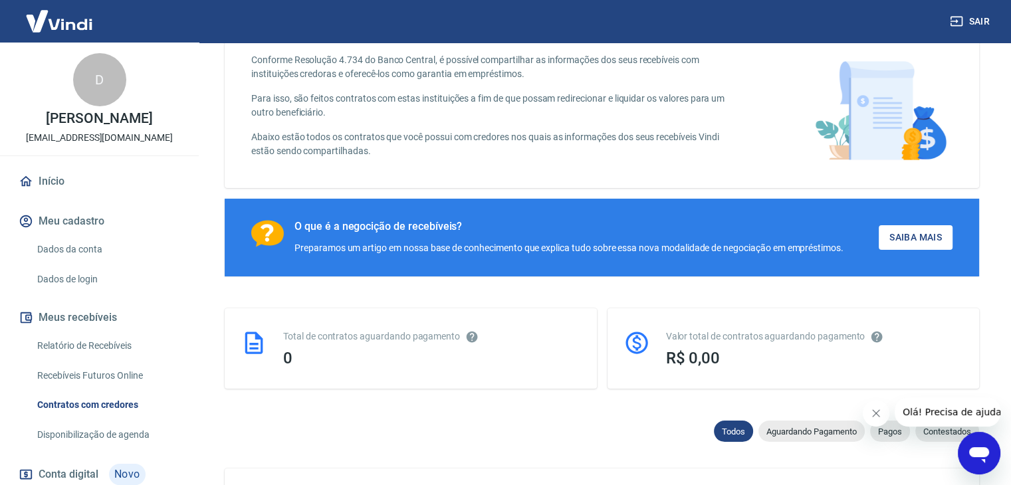
click at [871, 411] on icon "Fechar mensagem da empresa" at bounding box center [876, 413] width 11 height 11
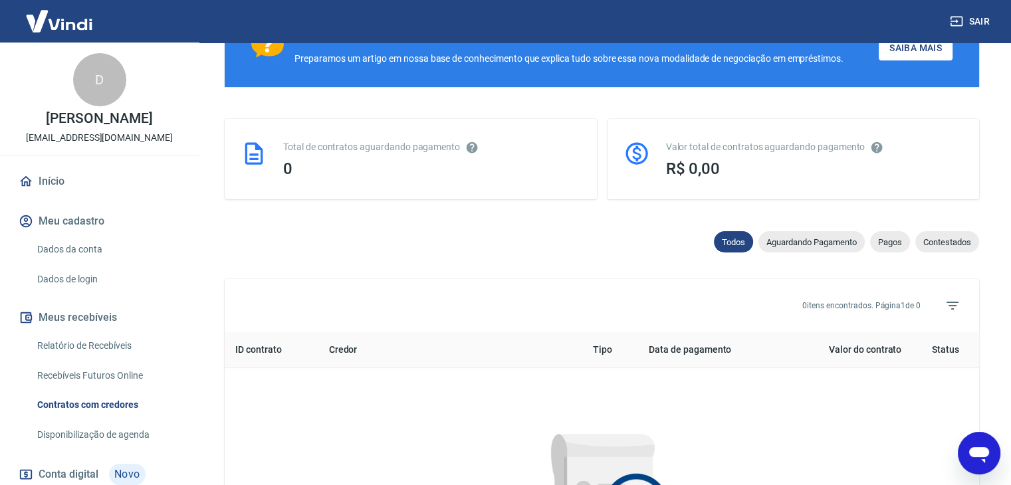
scroll to position [399, 0]
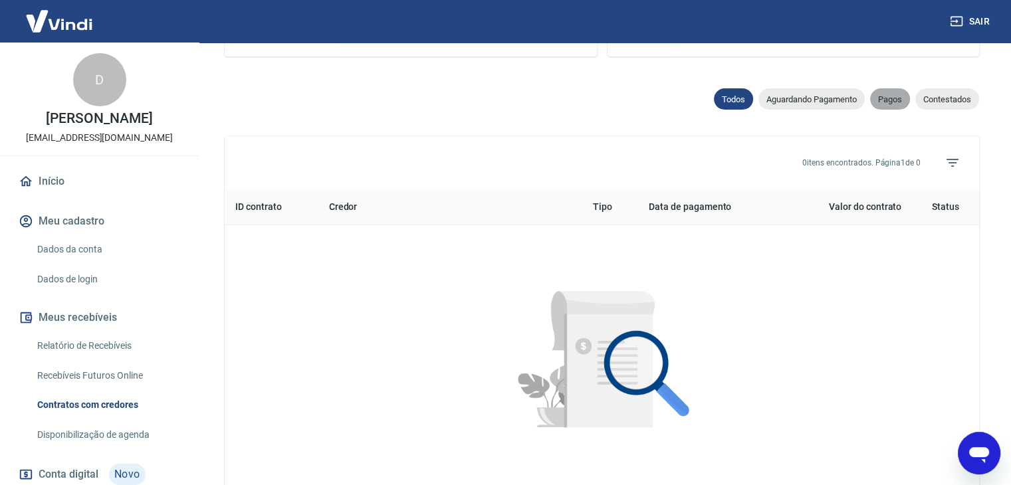
click at [883, 89] on div "Pagos" at bounding box center [890, 98] width 40 height 21
select select "paid"
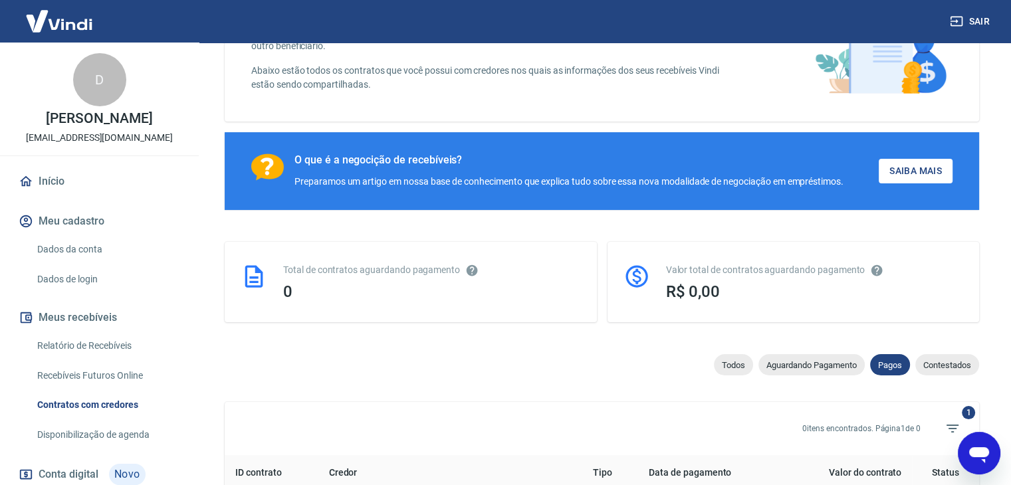
scroll to position [66, 0]
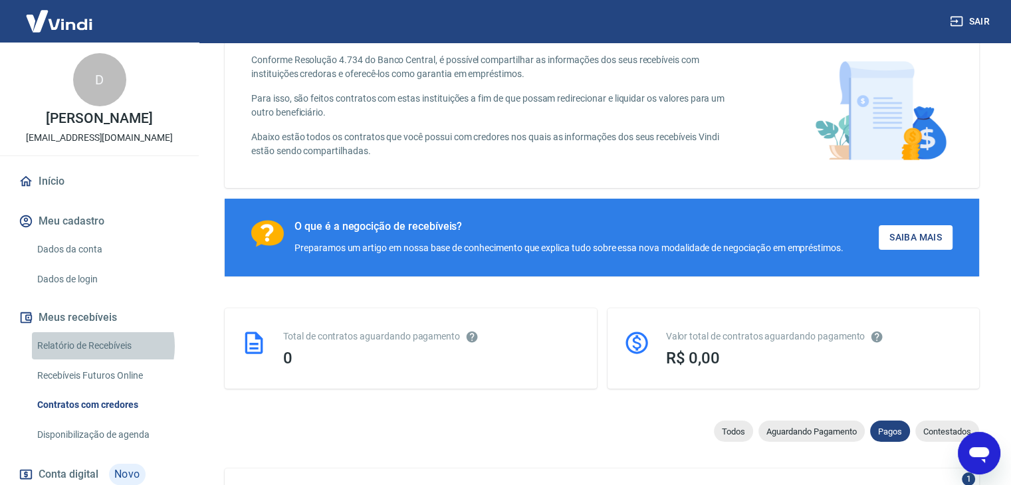
click at [96, 346] on link "Relatório de Recebíveis" at bounding box center [107, 345] width 151 height 27
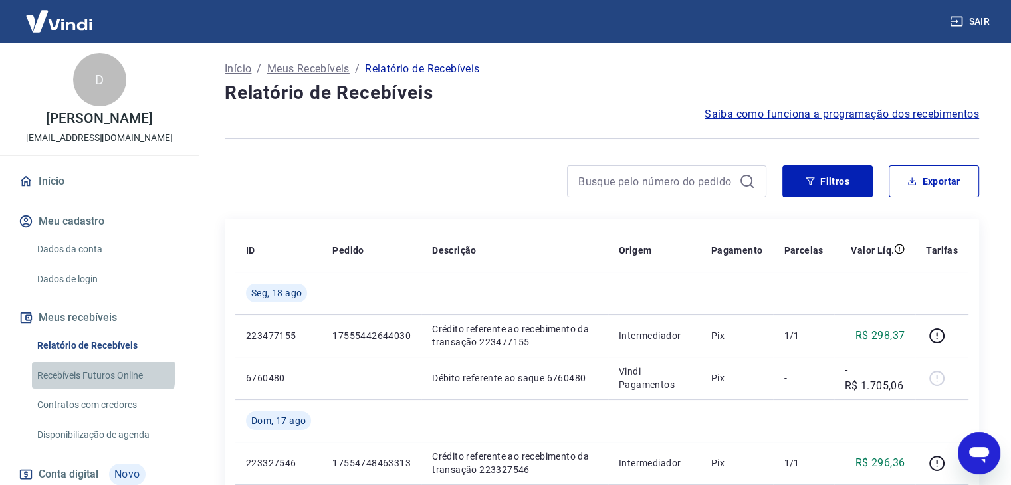
click at [100, 374] on link "Recebíveis Futuros Online" at bounding box center [107, 375] width 151 height 27
